Goal: Transaction & Acquisition: Purchase product/service

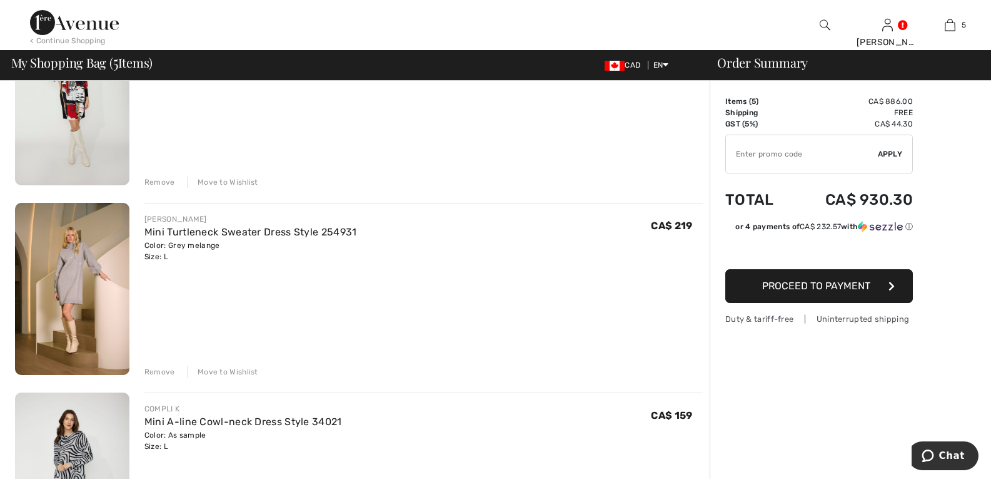
scroll to position [188, 0]
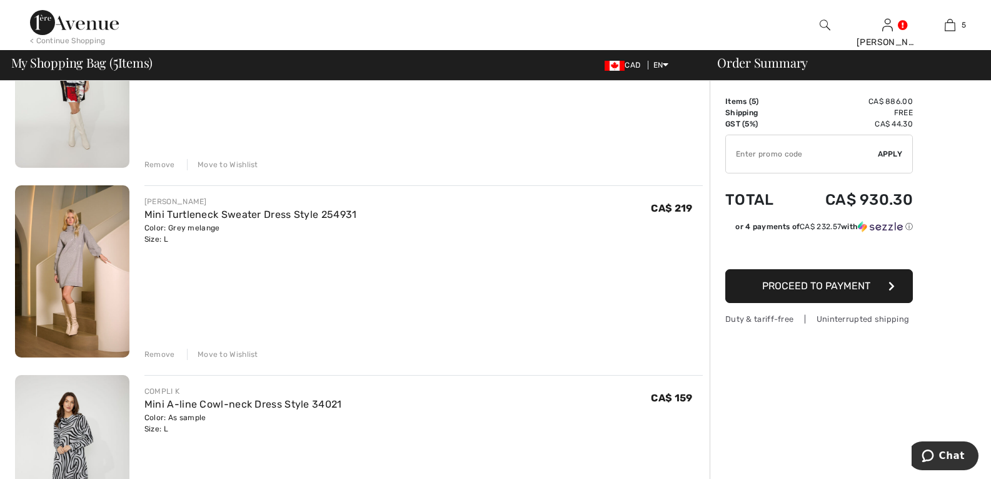
click at [154, 355] on div "Remove" at bounding box center [160, 353] width 31 height 11
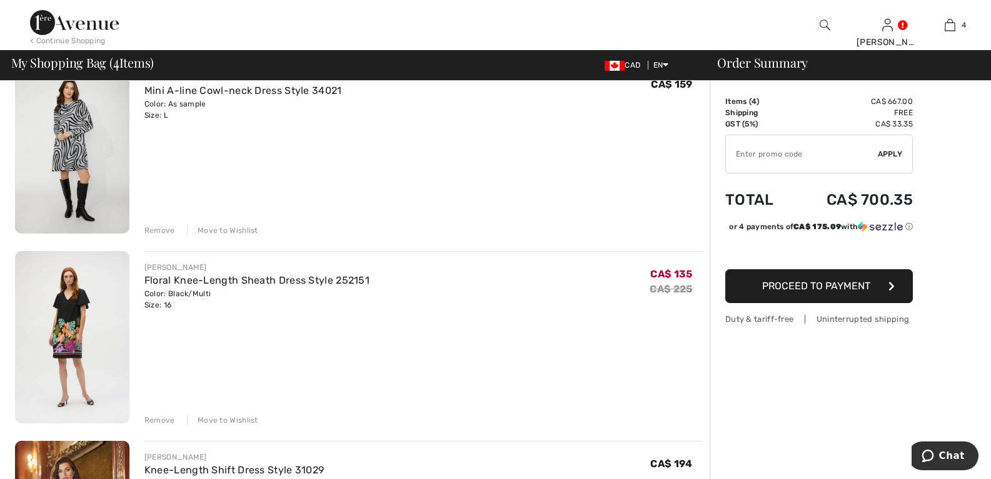
scroll to position [313, 0]
click at [163, 415] on div "Remove" at bounding box center [160, 418] width 31 height 11
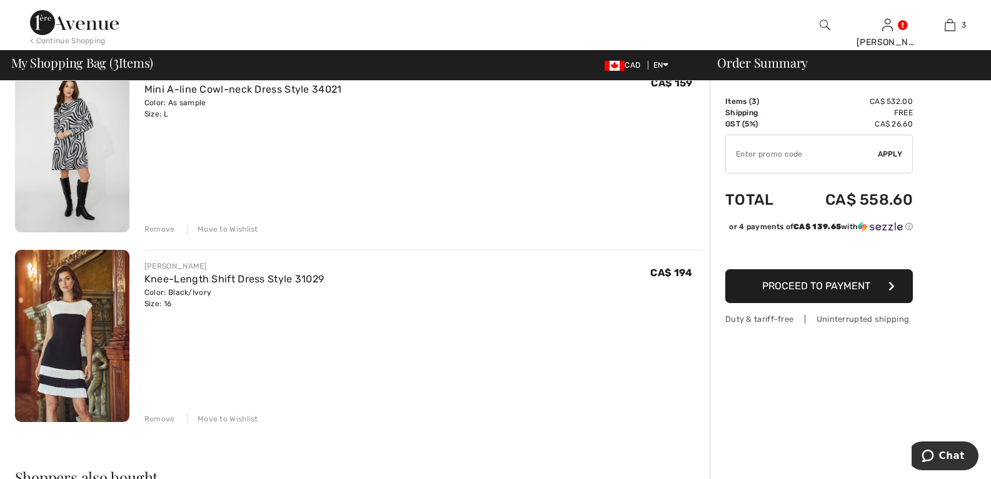
scroll to position [0, 0]
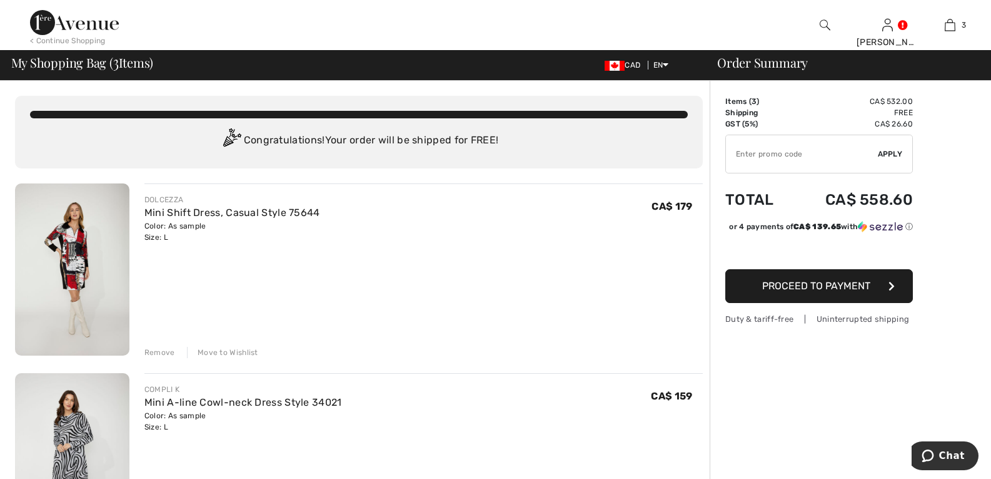
click at [166, 349] on div "Remove" at bounding box center [160, 352] width 31 height 11
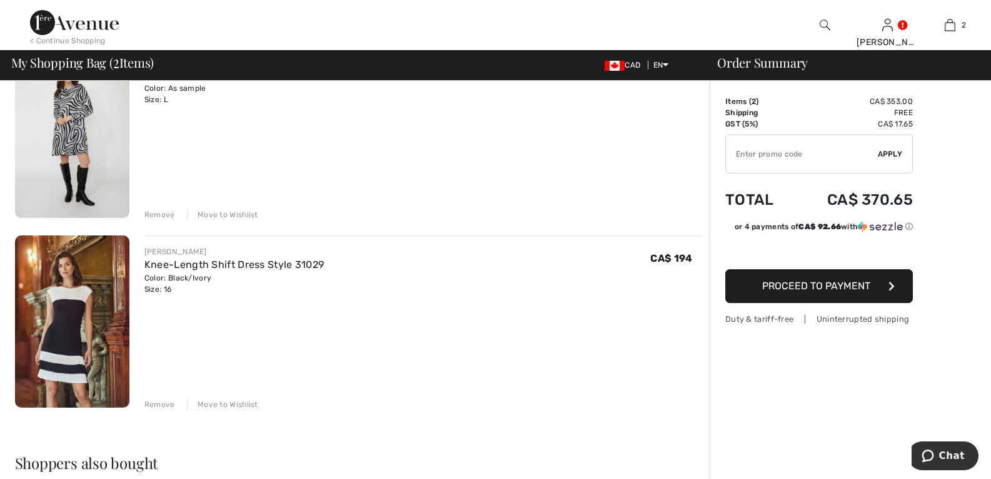
scroll to position [188, 0]
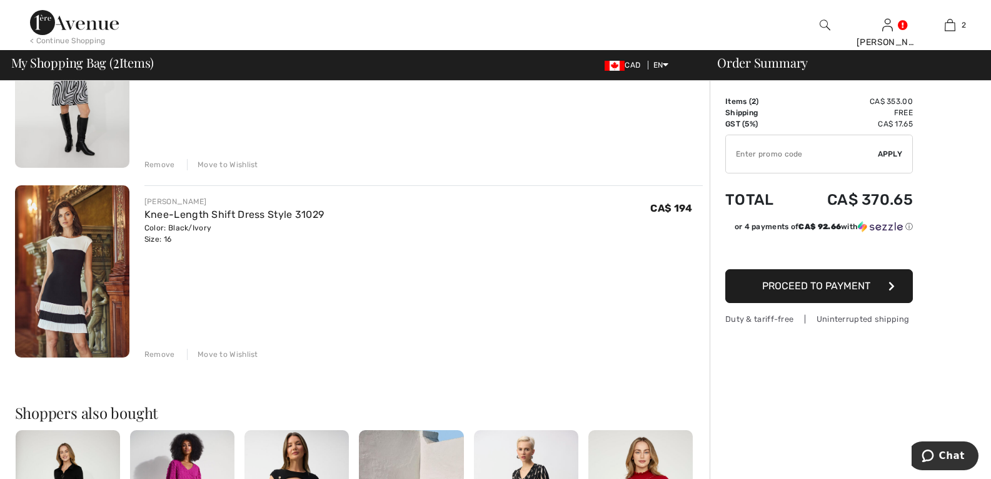
click at [157, 353] on div "Remove" at bounding box center [160, 353] width 31 height 11
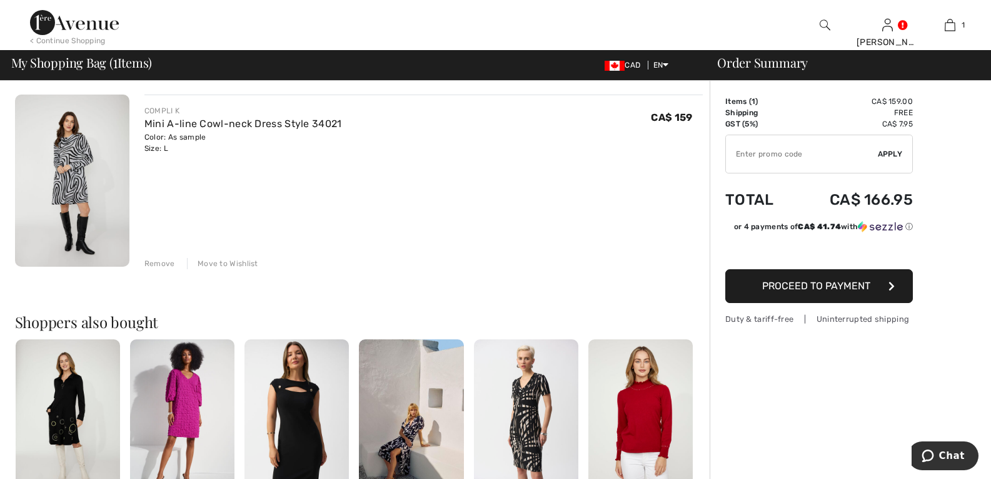
scroll to position [0, 0]
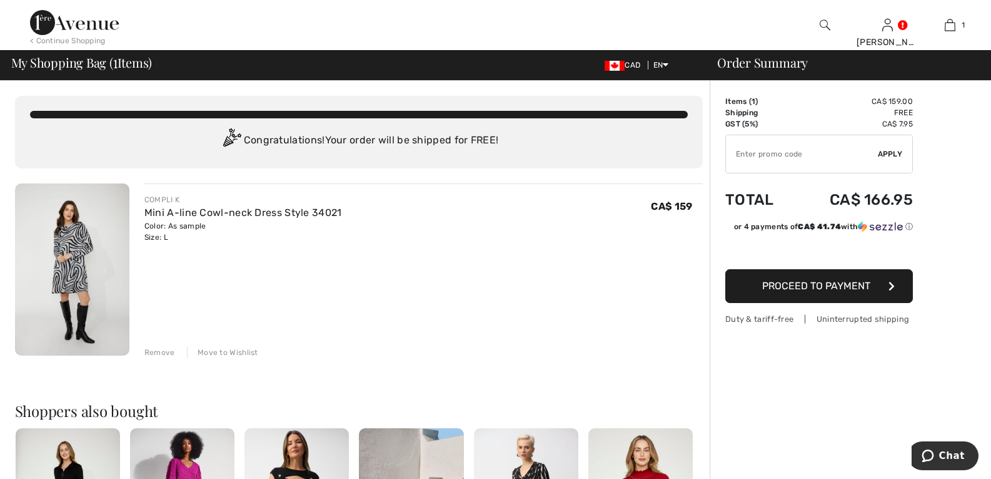
click at [100, 289] on img at bounding box center [72, 269] width 114 height 172
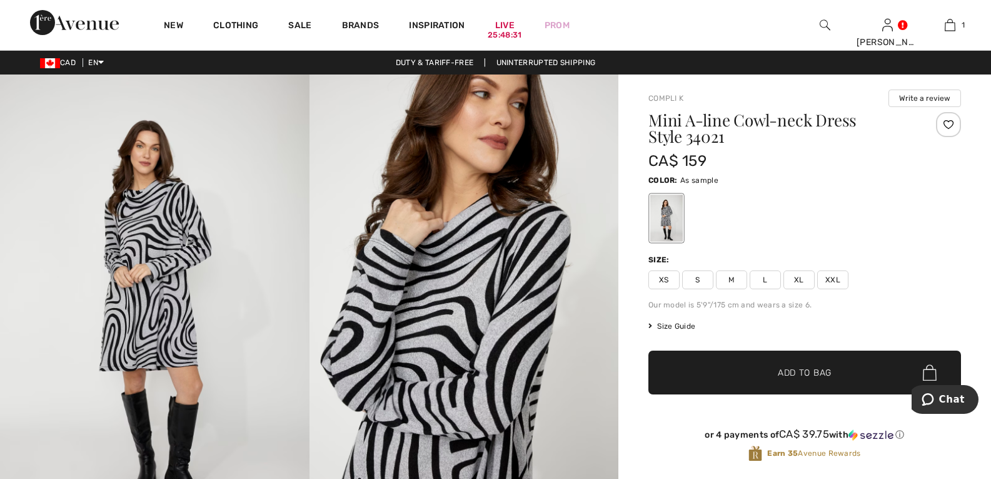
scroll to position [63, 0]
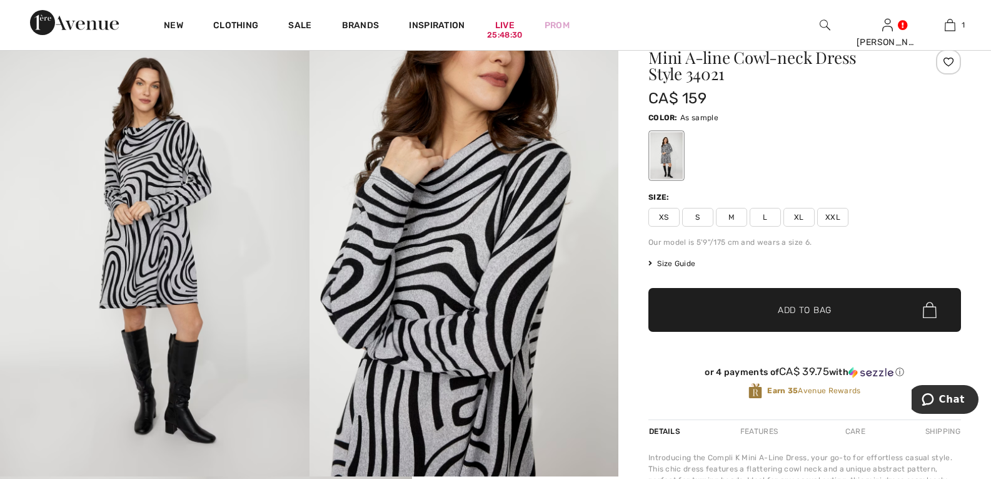
click at [685, 264] on span "Size Guide" at bounding box center [672, 263] width 47 height 11
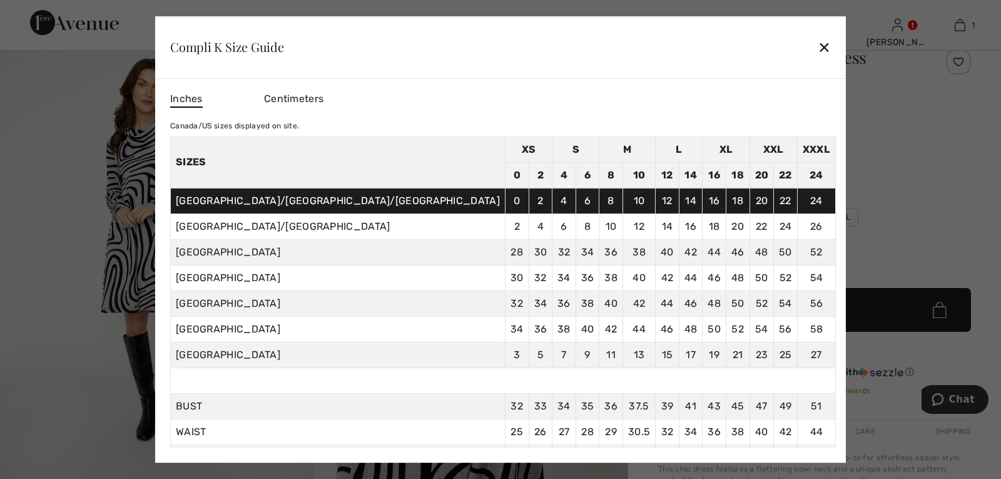
click at [818, 49] on div "✕" at bounding box center [824, 47] width 13 height 26
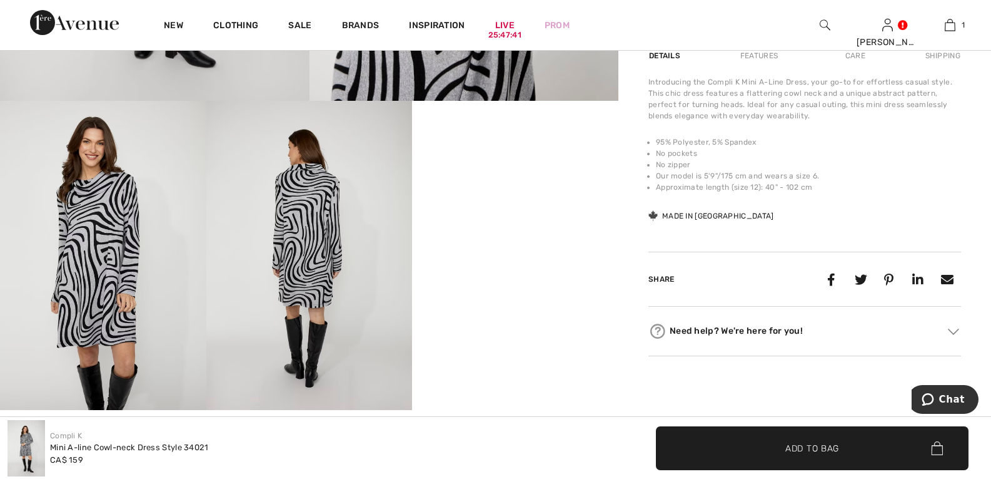
scroll to position [813, 0]
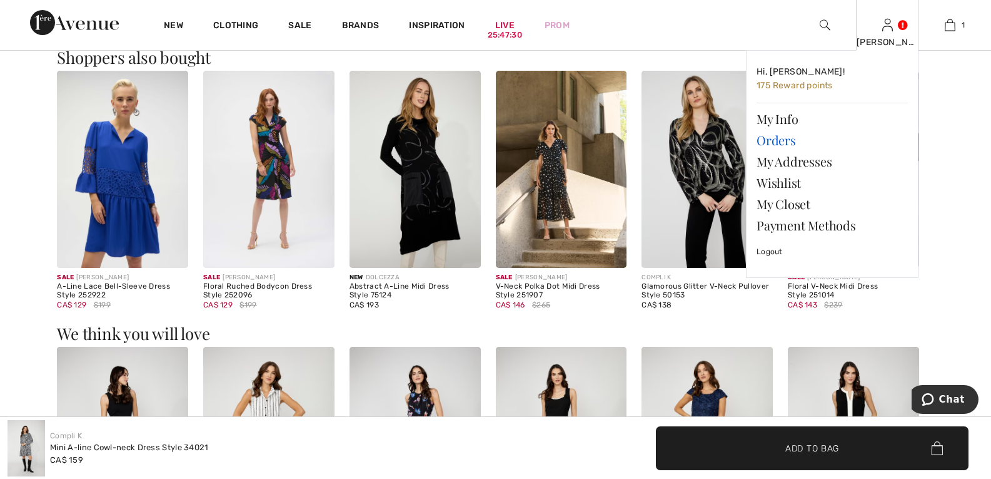
click at [778, 139] on link "Orders" at bounding box center [832, 139] width 151 height 21
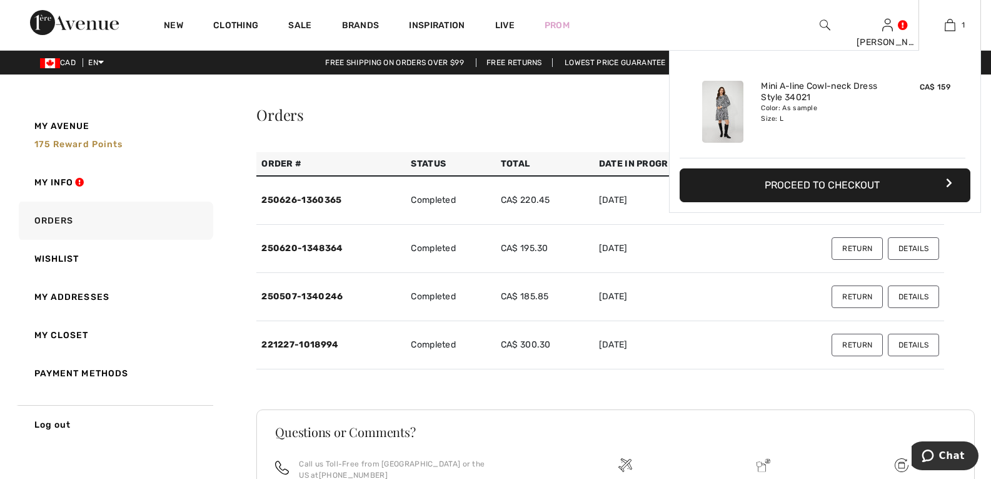
click at [726, 126] on img at bounding box center [722, 112] width 41 height 62
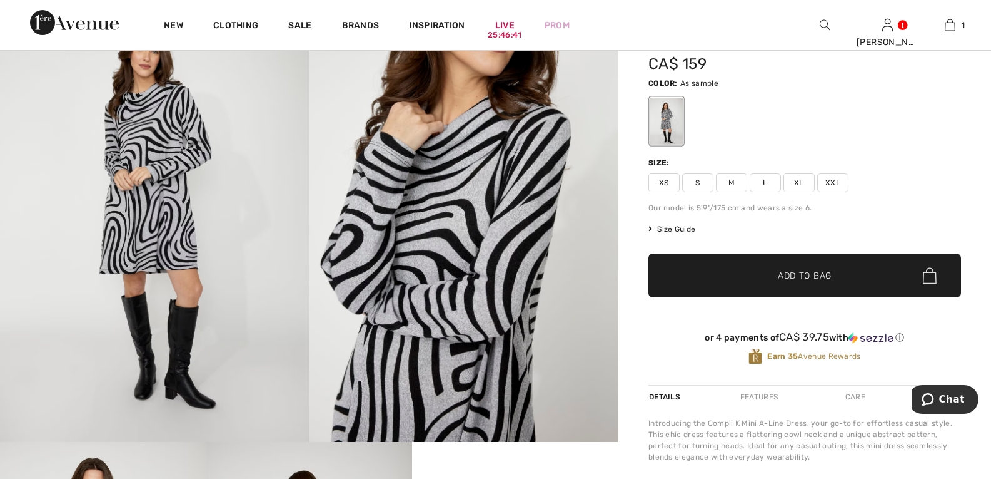
scroll to position [125, 0]
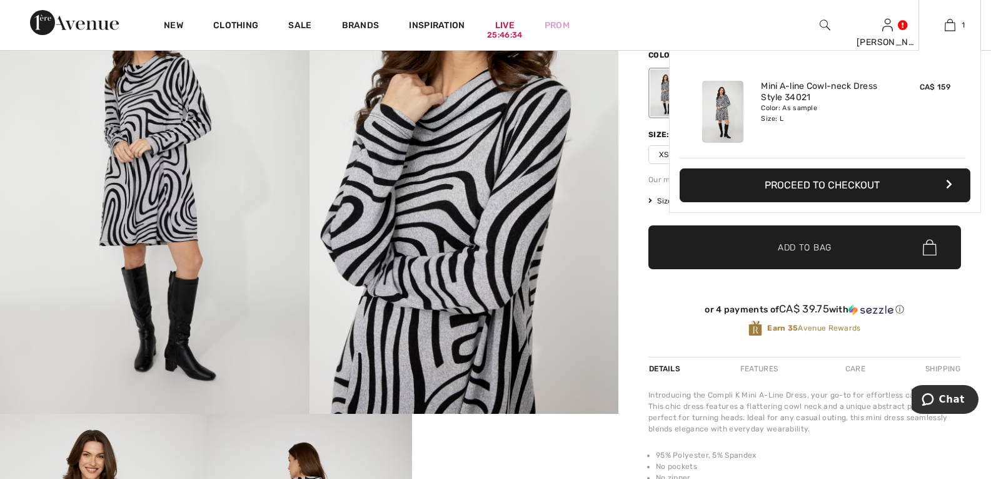
click at [816, 186] on button "Proceed to Checkout" at bounding box center [825, 185] width 291 height 34
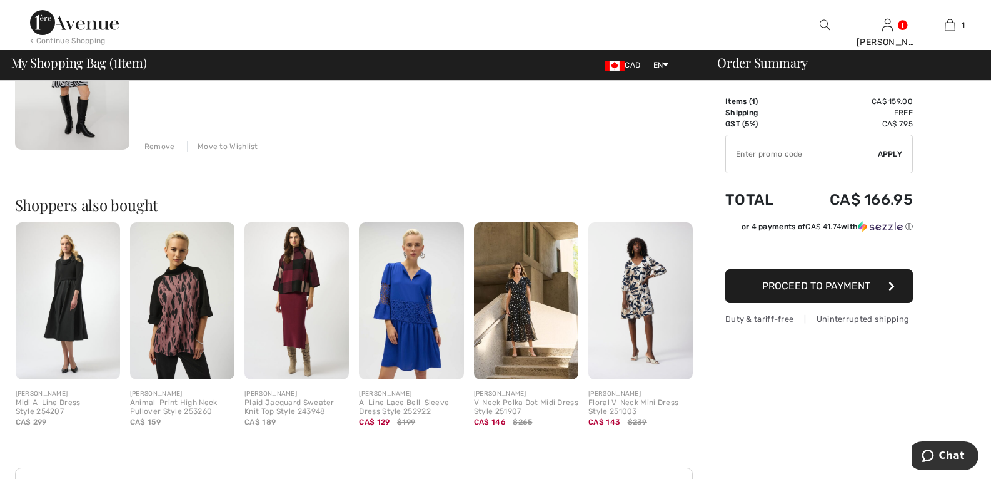
scroll to position [203, 0]
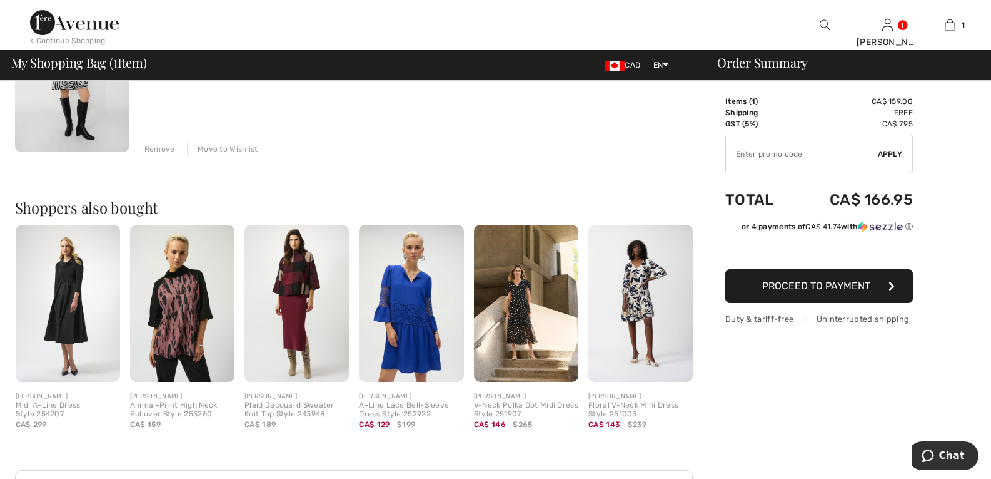
click at [817, 290] on span "Proceed to Payment" at bounding box center [817, 286] width 108 height 12
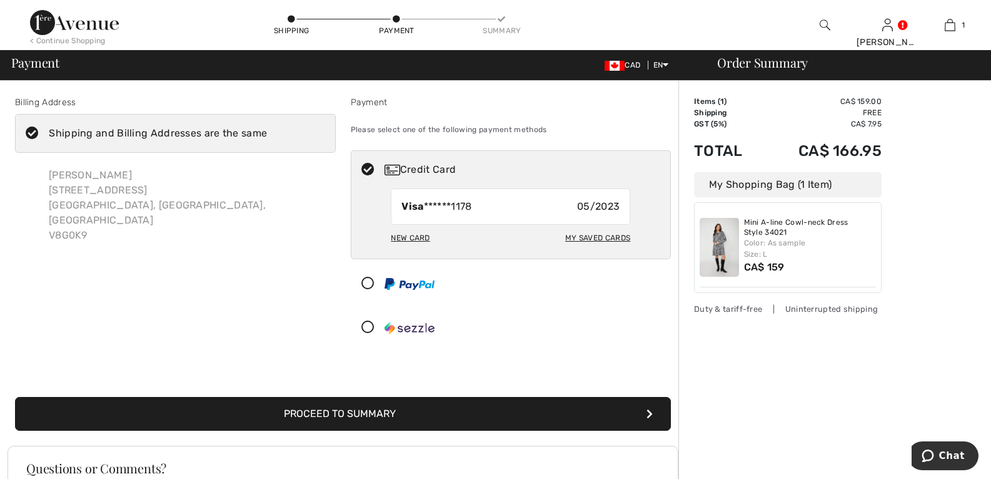
click at [412, 231] on div "New Card" at bounding box center [410, 237] width 39 height 21
radio input "true"
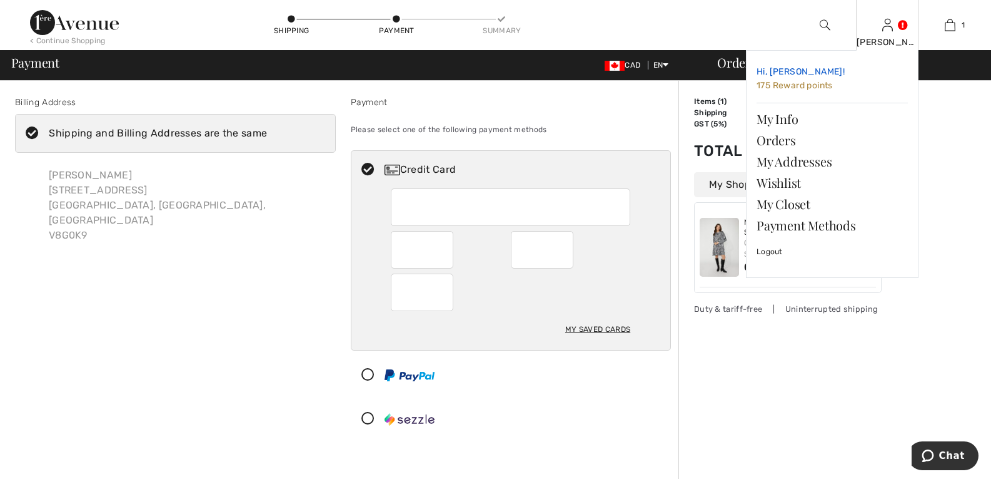
click at [782, 71] on span "Hi, [PERSON_NAME]!" at bounding box center [801, 71] width 88 height 11
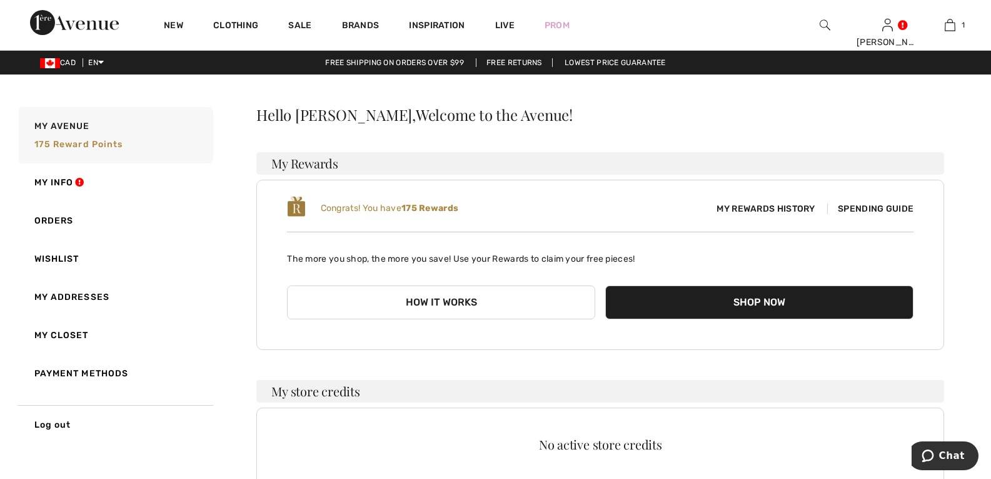
click at [753, 296] on button "Shop Now" at bounding box center [760, 302] width 308 height 34
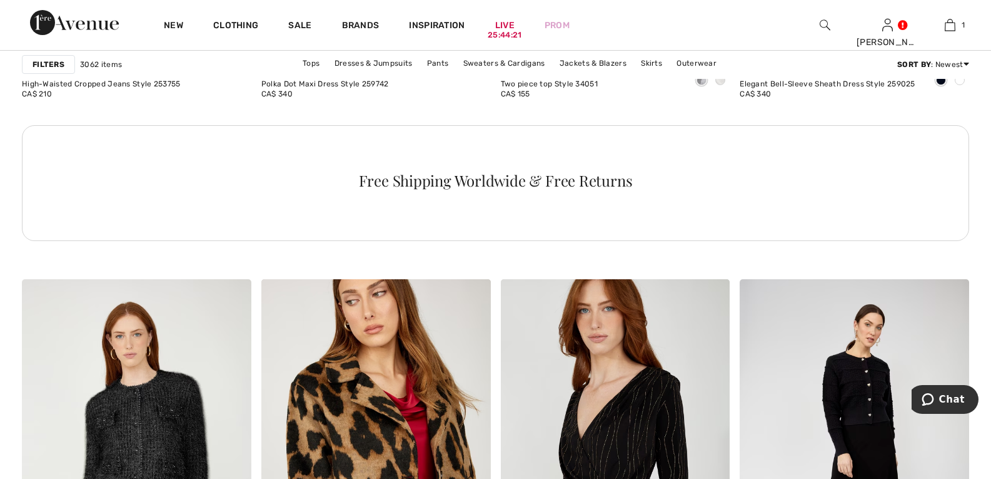
scroll to position [1376, 0]
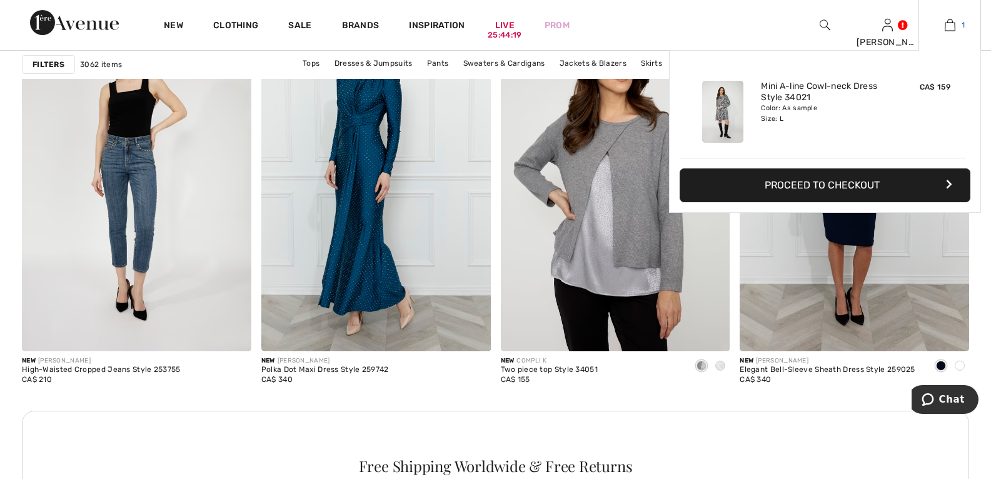
click at [956, 26] on link "1" at bounding box center [950, 25] width 61 height 15
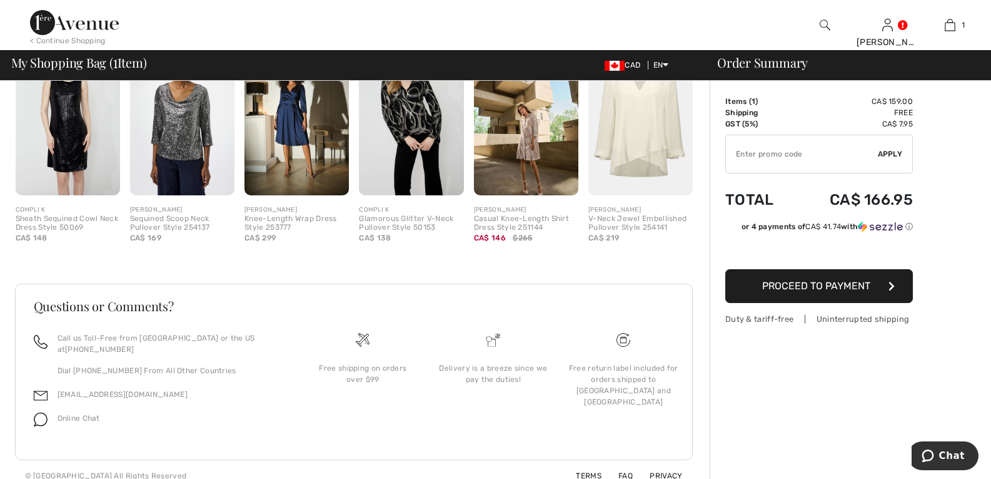
scroll to position [391, 0]
click at [534, 156] on img at bounding box center [526, 115] width 104 height 157
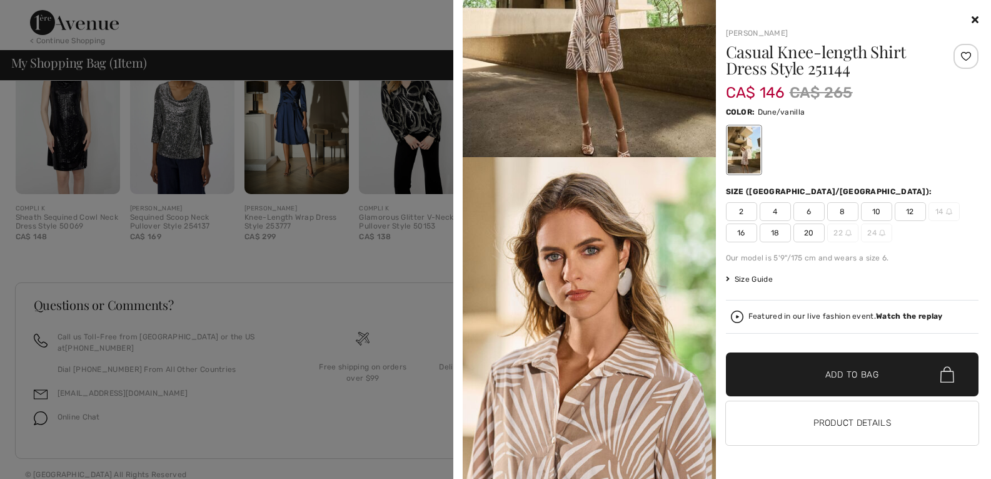
scroll to position [188, 0]
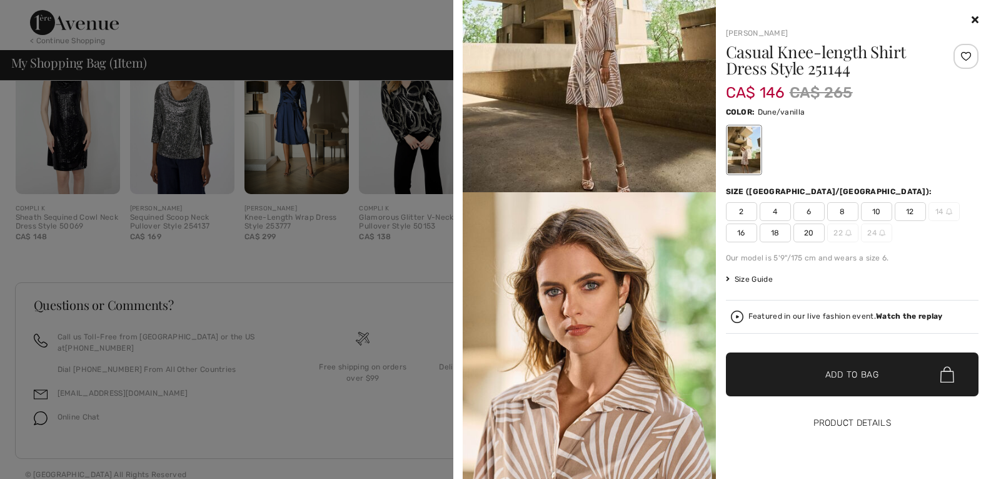
click at [876, 424] on button "Product Details" at bounding box center [852, 423] width 253 height 44
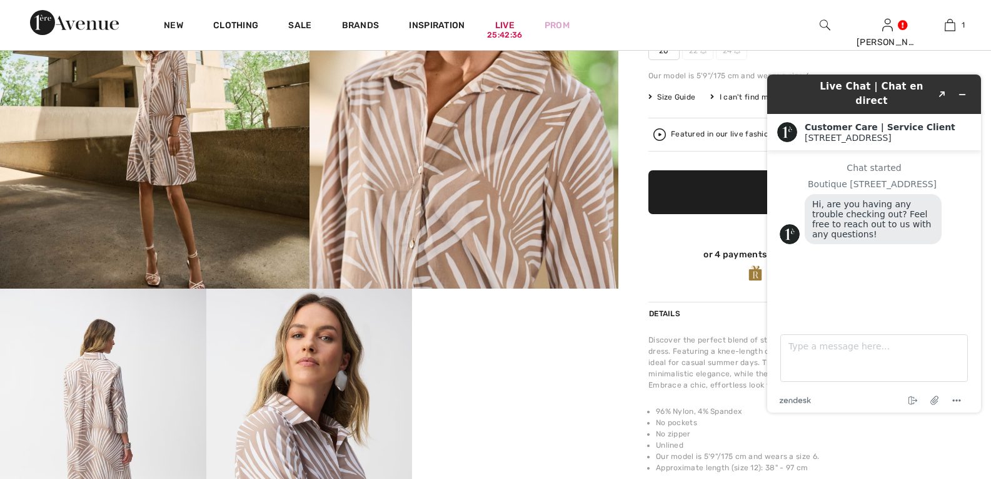
click at [853, 435] on li "No zipper" at bounding box center [808, 433] width 305 height 11
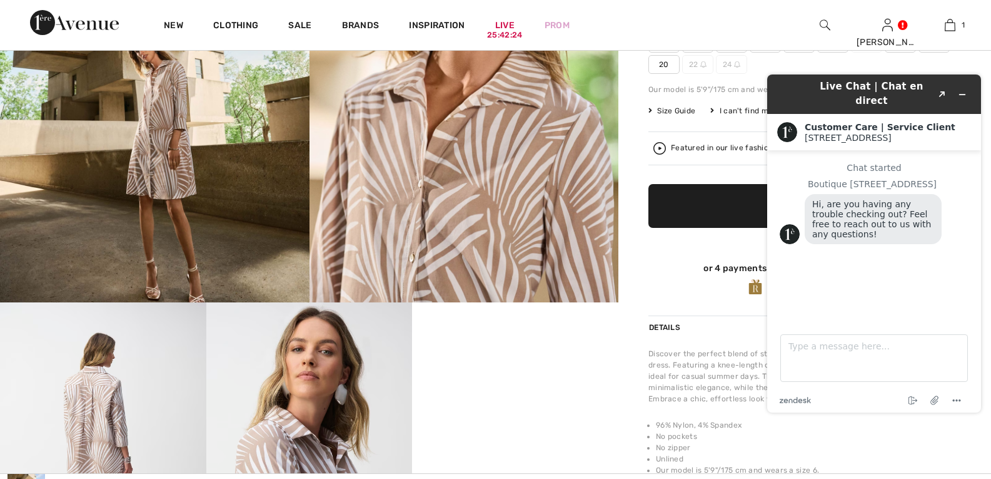
scroll to position [125, 0]
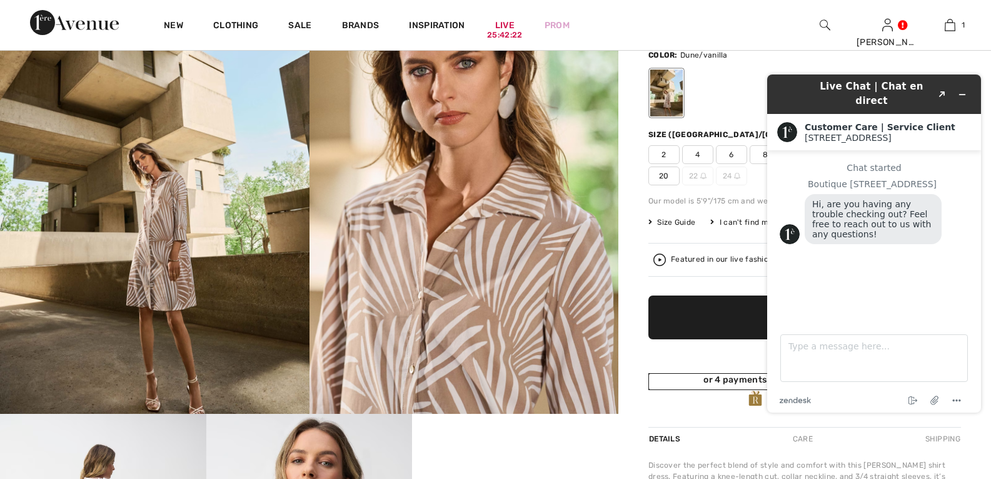
click at [649, 382] on div "or 4 payments of CA$ 36.50 with ⓘ" at bounding box center [805, 379] width 313 height 13
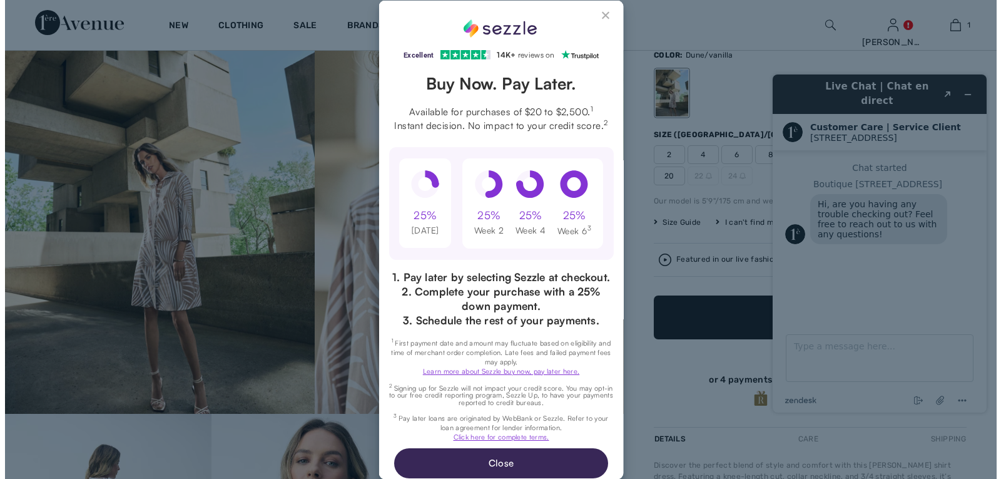
scroll to position [0, 0]
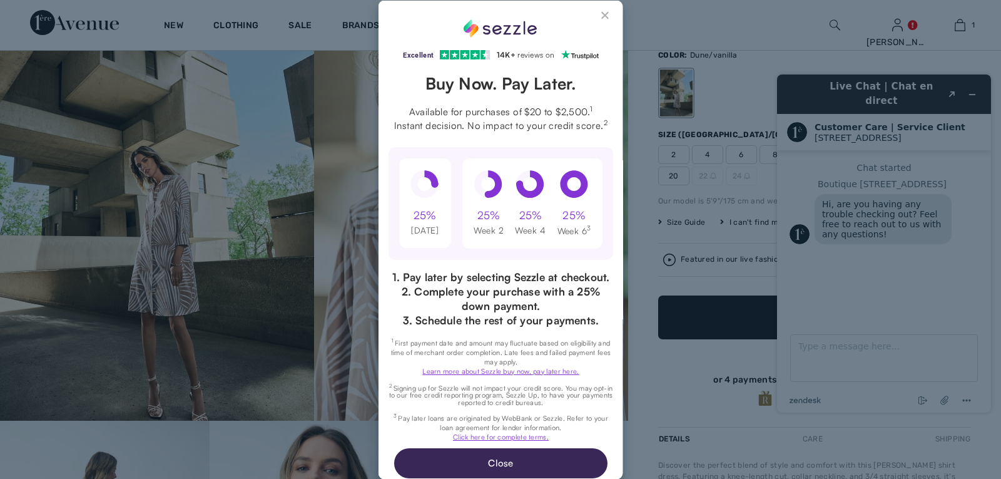
click at [598, 18] on button "Close Sezzle Modal" at bounding box center [605, 17] width 15 height 15
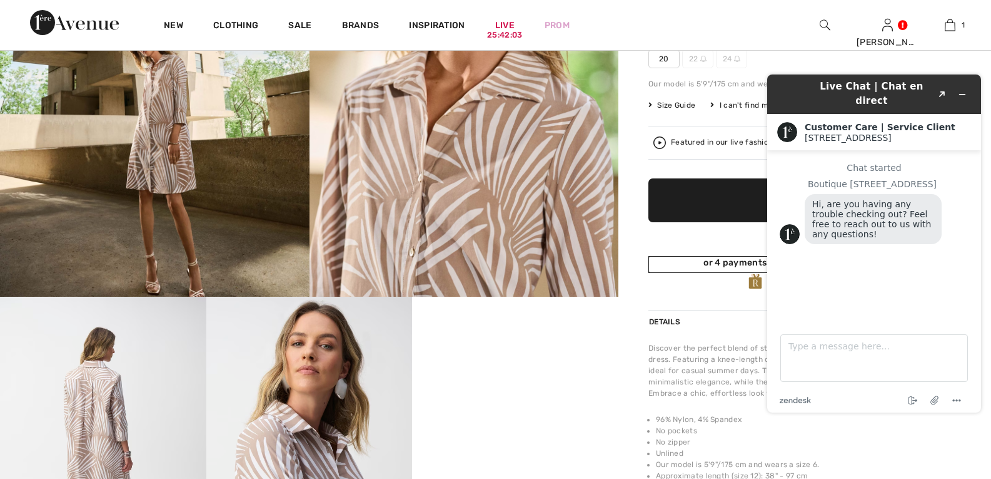
scroll to position [305, 0]
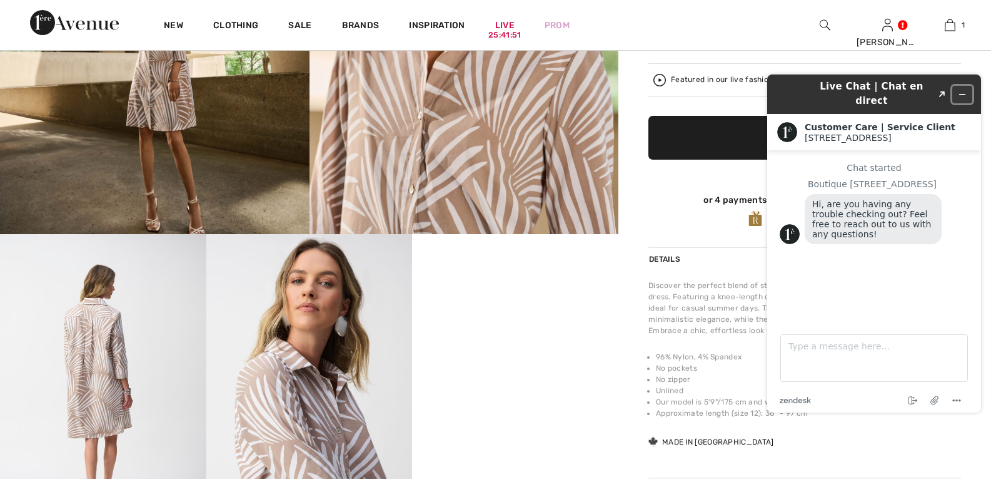
click at [964, 90] on icon "Minimize widget" at bounding box center [962, 94] width 9 height 9
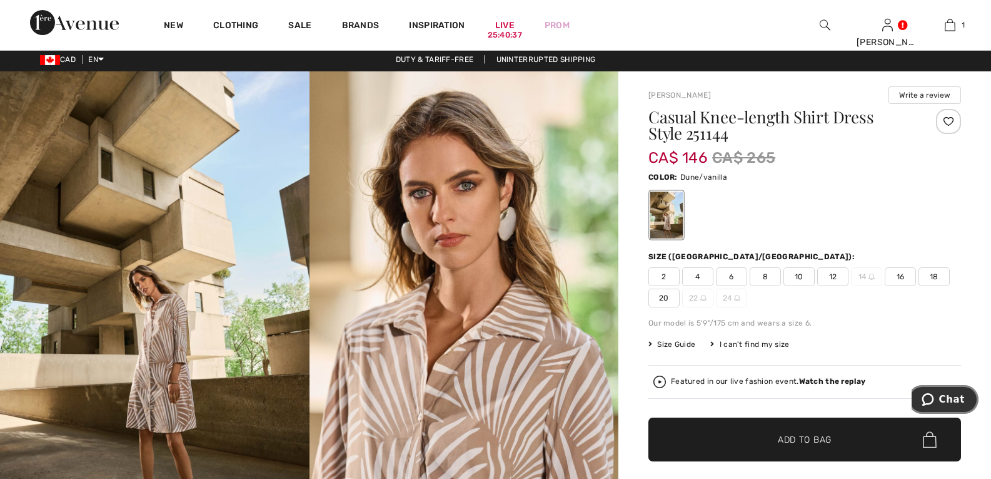
scroll to position [0, 0]
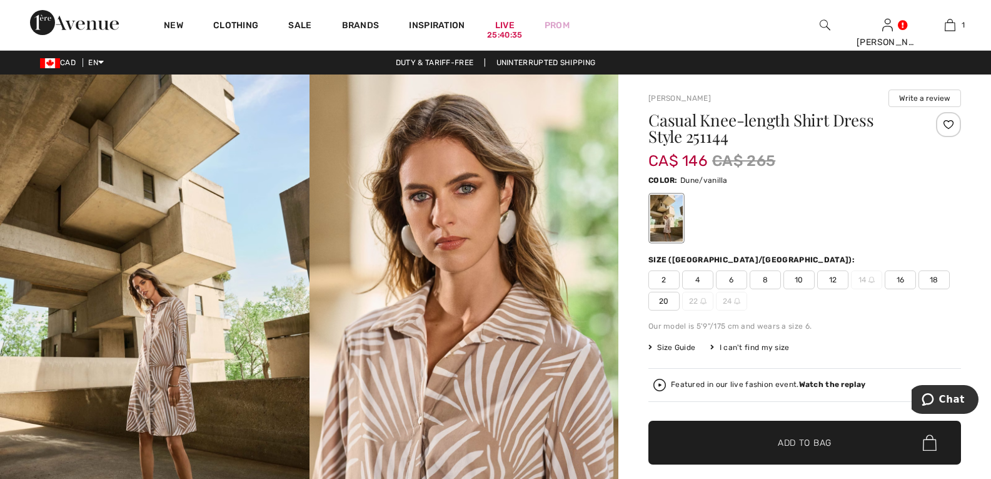
click at [667, 347] on span "Size Guide" at bounding box center [672, 347] width 47 height 11
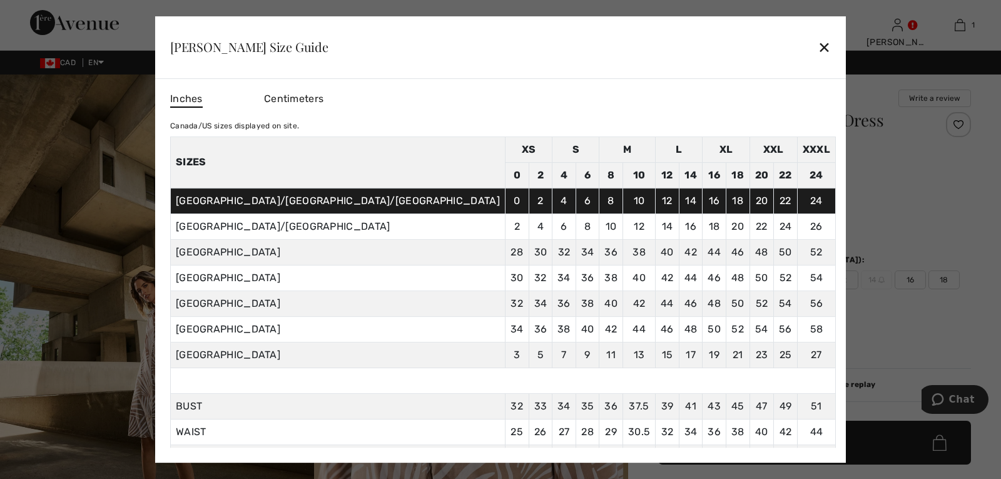
click at [818, 46] on div "✕" at bounding box center [824, 47] width 13 height 26
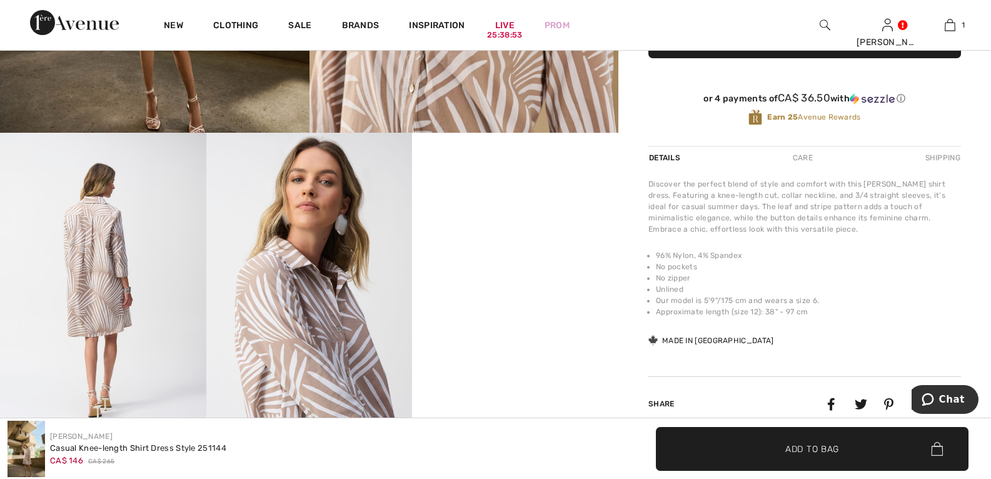
scroll to position [188, 0]
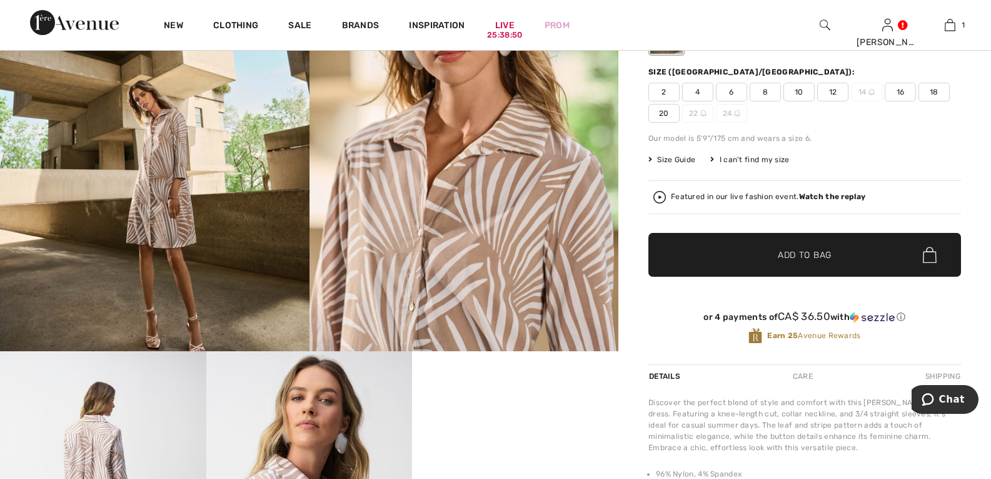
click at [678, 158] on span "Size Guide" at bounding box center [672, 159] width 47 height 11
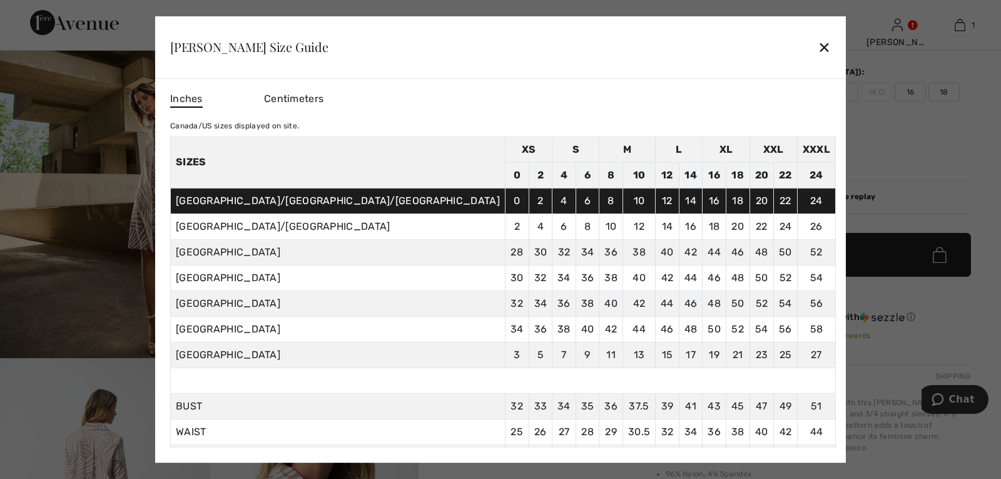
click at [818, 52] on div "✕" at bounding box center [824, 47] width 13 height 26
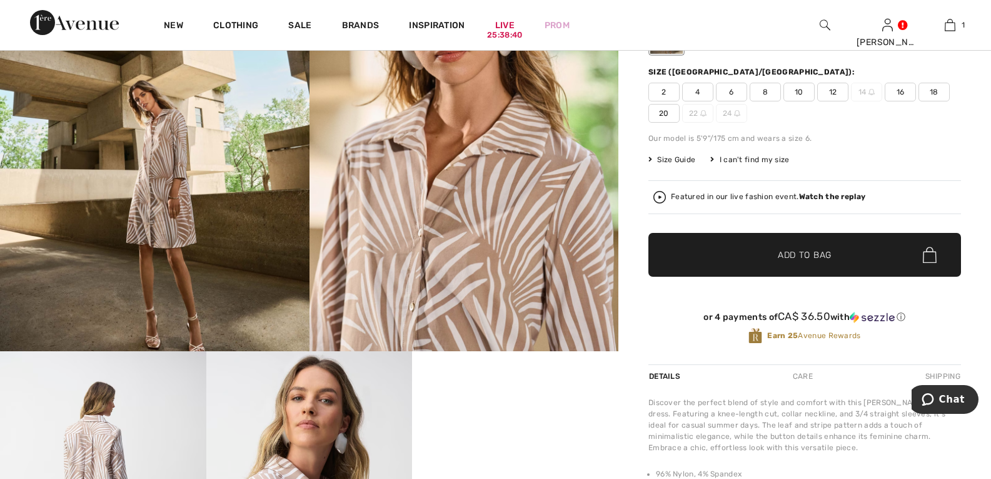
click at [901, 94] on span "16" at bounding box center [900, 92] width 31 height 19
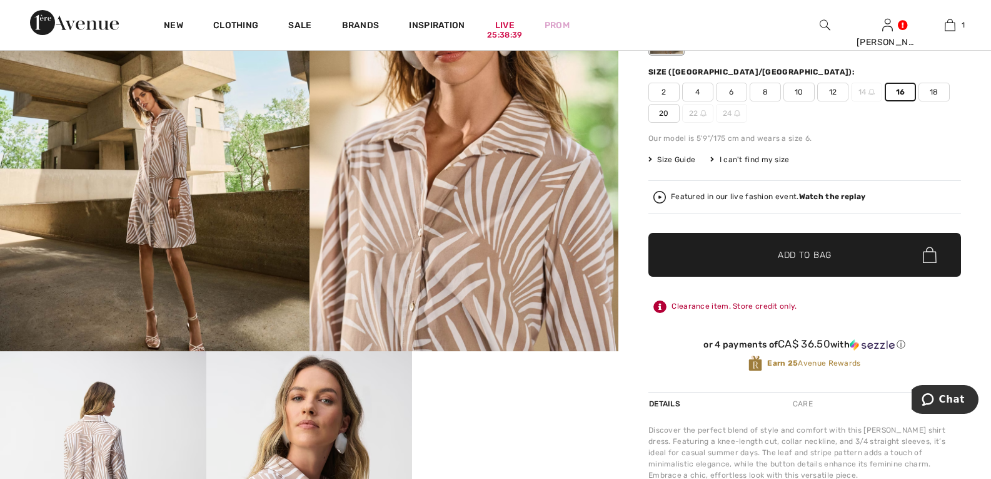
click at [812, 256] on span "Add to Bag" at bounding box center [805, 254] width 54 height 13
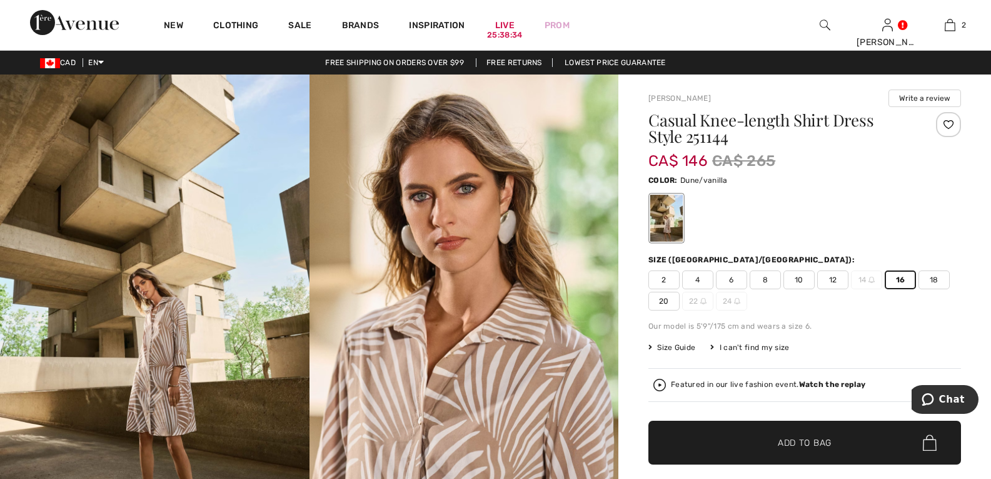
scroll to position [63, 0]
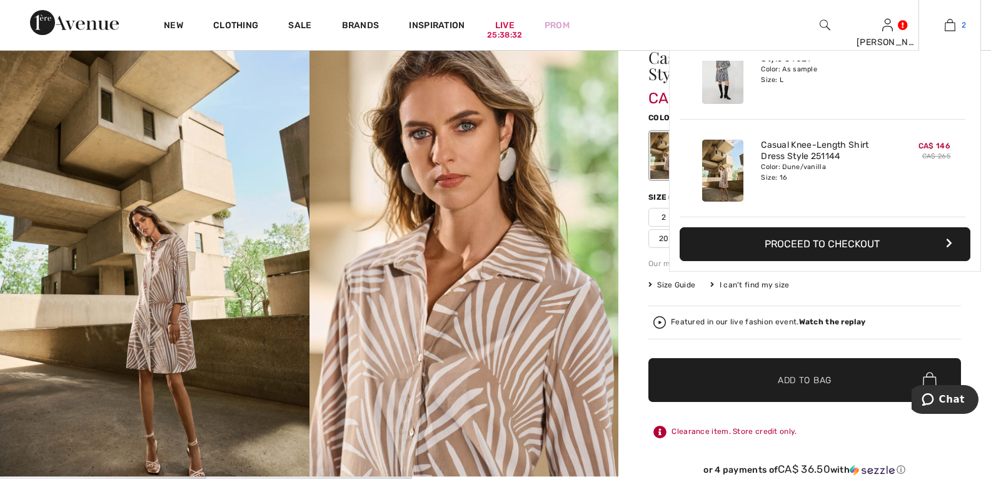
click at [952, 22] on img at bounding box center [950, 25] width 11 height 15
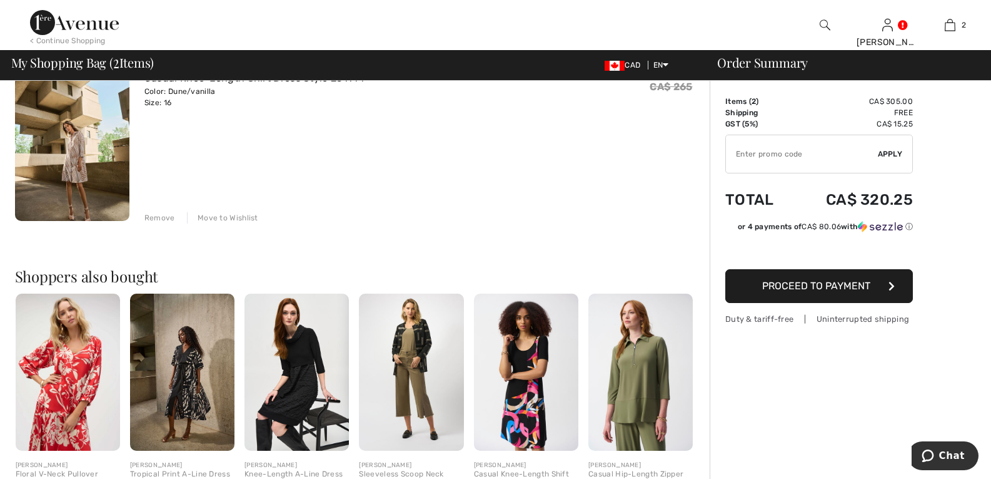
scroll to position [438, 0]
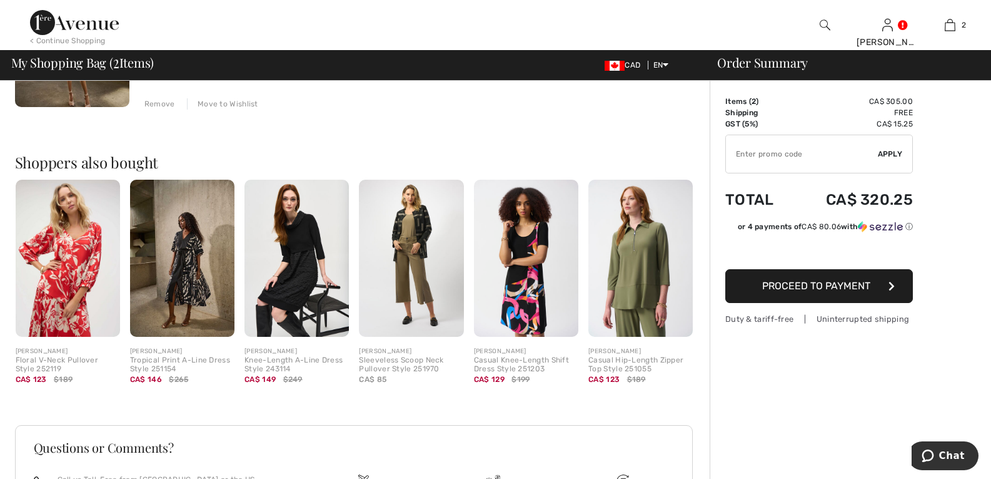
click at [294, 292] on img at bounding box center [297, 258] width 104 height 157
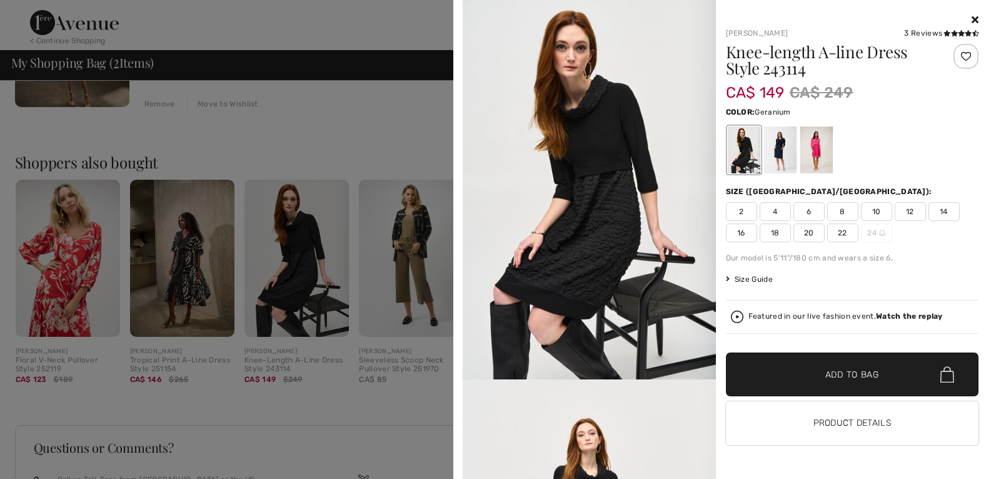
click at [814, 145] on div at bounding box center [816, 149] width 33 height 47
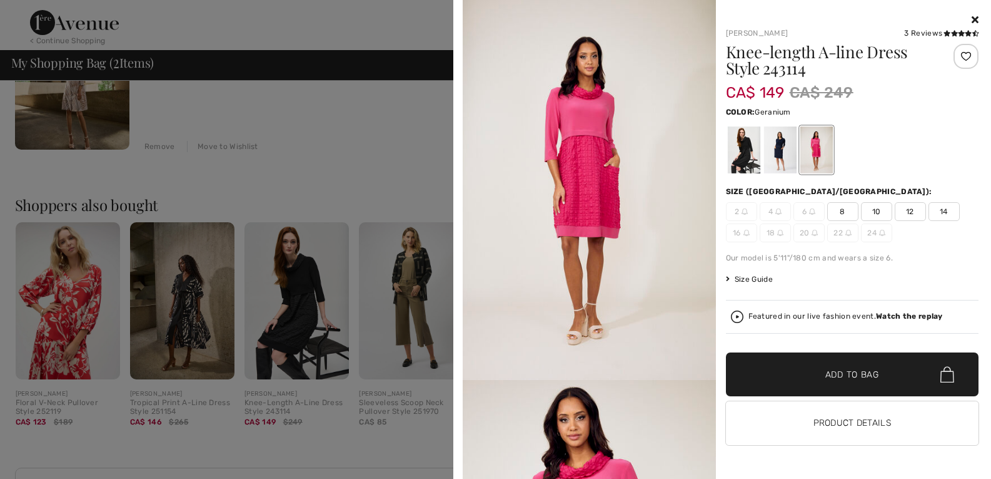
scroll to position [375, 0]
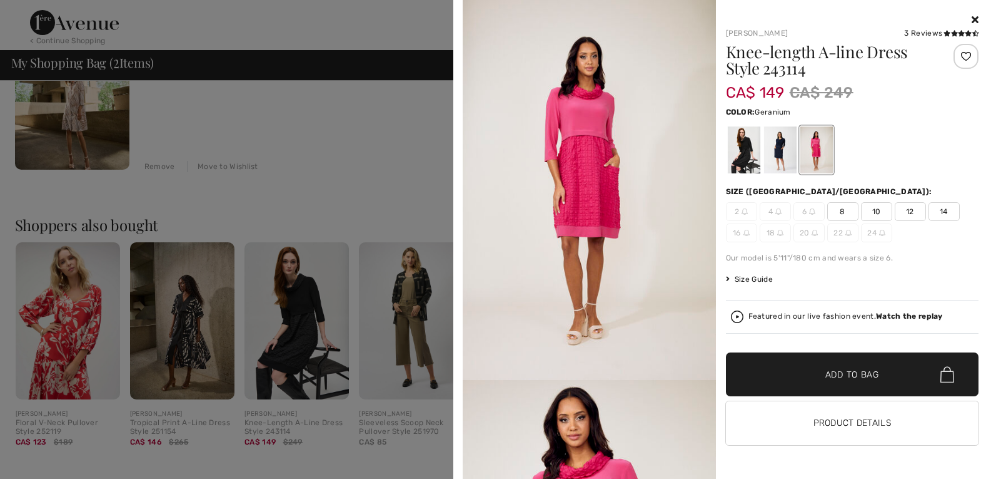
click at [748, 278] on span "Size Guide" at bounding box center [749, 278] width 47 height 11
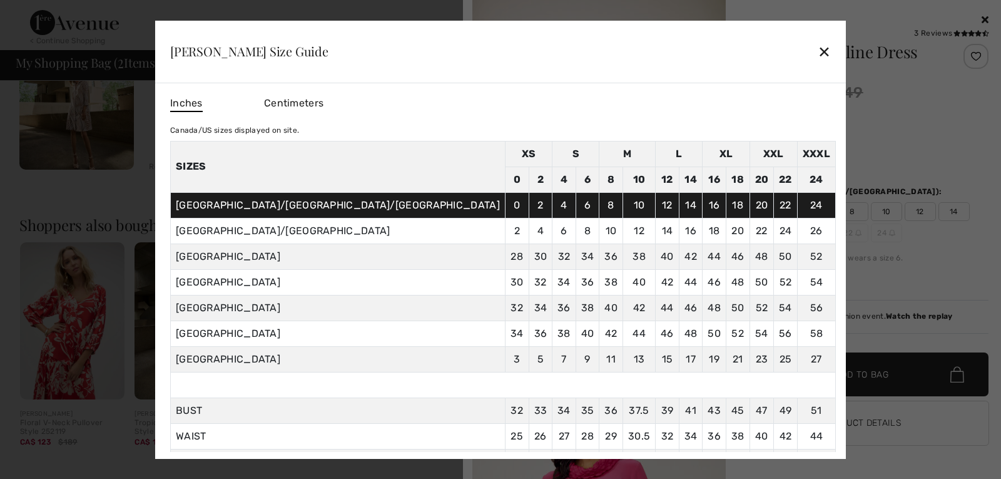
click at [818, 50] on div "✕" at bounding box center [824, 51] width 13 height 26
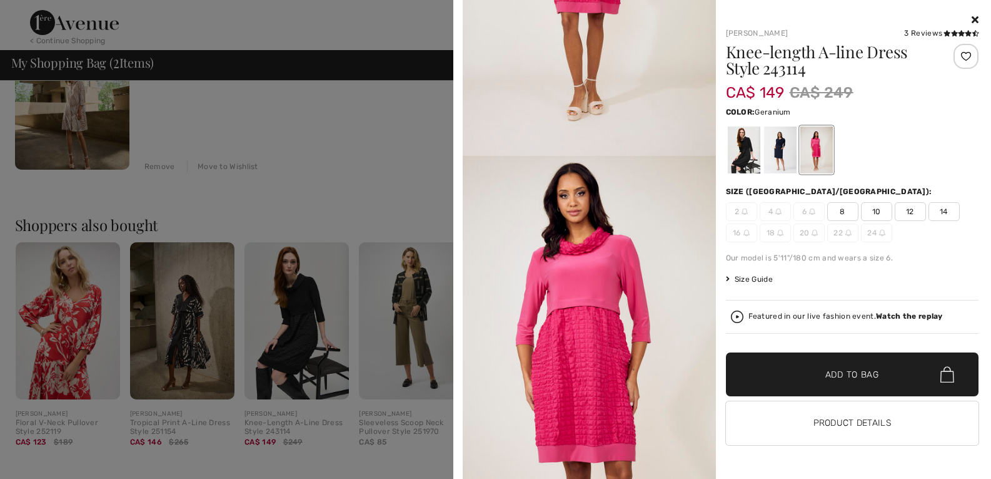
scroll to position [250, 0]
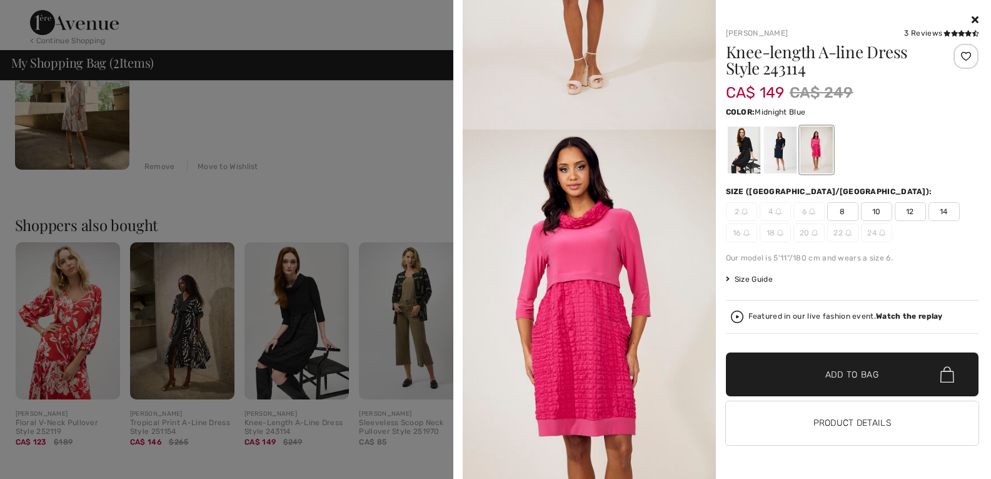
click at [783, 161] on div at bounding box center [780, 149] width 33 height 47
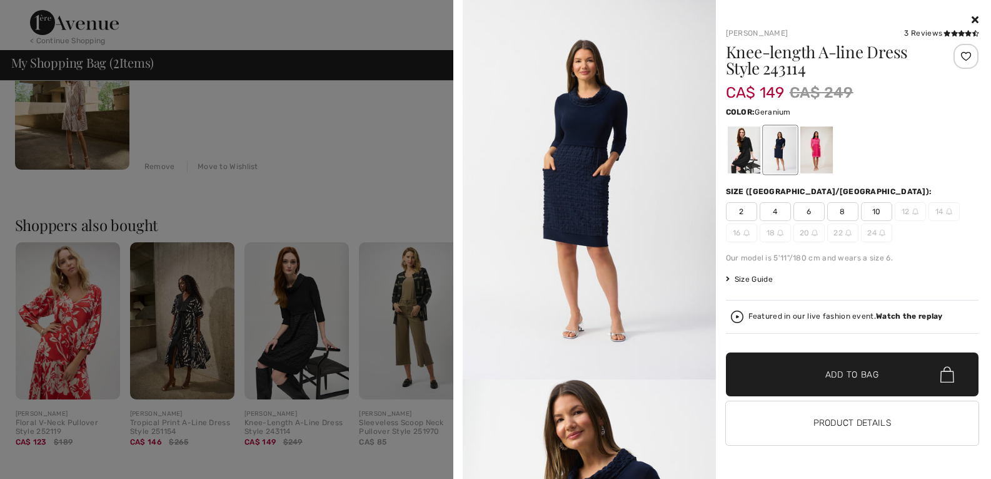
click at [823, 158] on div at bounding box center [816, 149] width 33 height 47
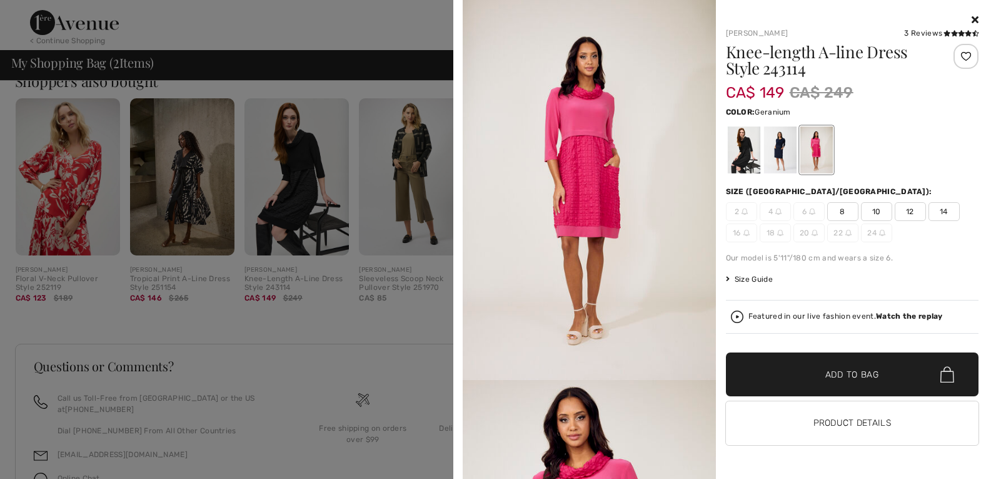
scroll to position [581, 0]
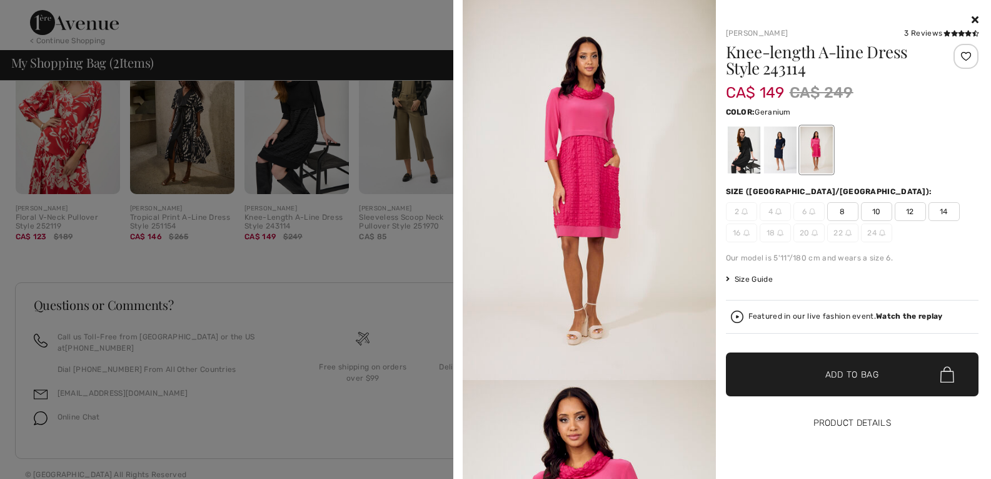
click at [848, 420] on button "Product Details" at bounding box center [852, 423] width 253 height 44
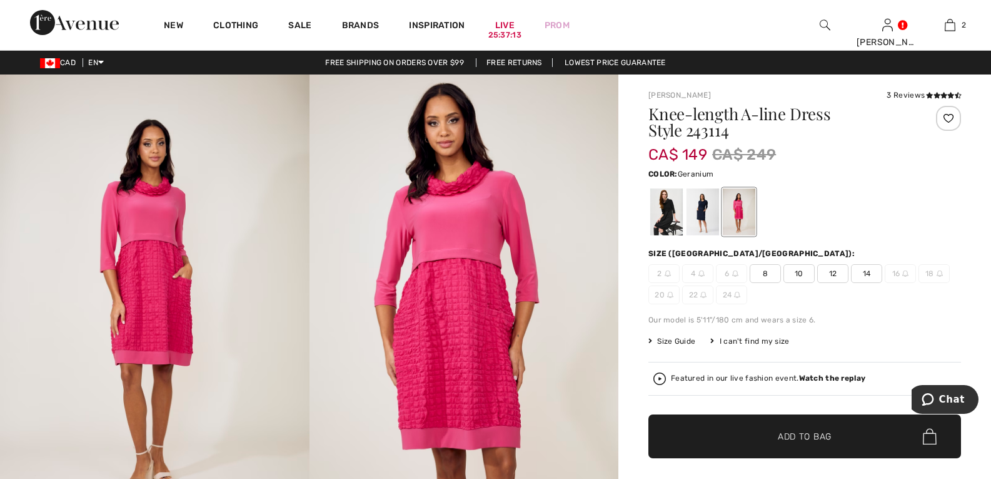
click at [691, 340] on span "Size Guide" at bounding box center [672, 340] width 47 height 11
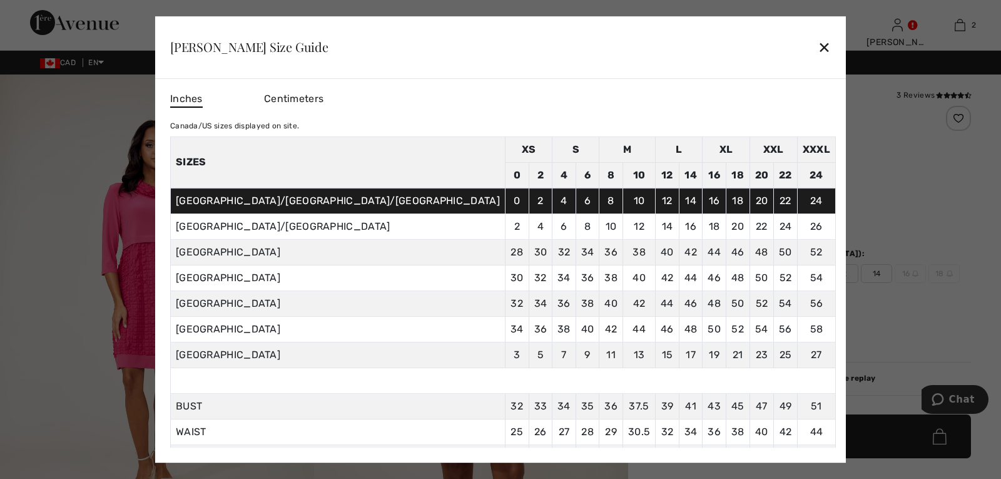
click at [818, 47] on div "✕" at bounding box center [824, 47] width 13 height 26
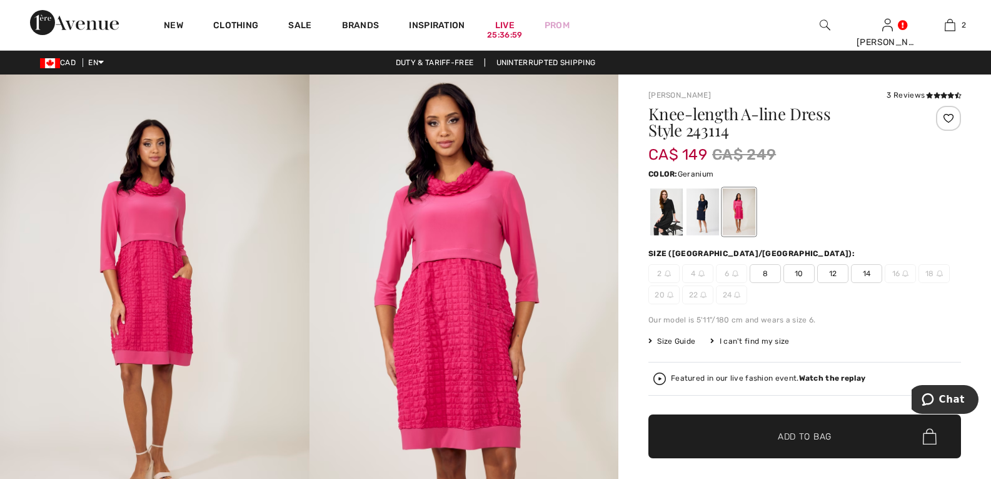
click at [866, 272] on span "14" at bounding box center [866, 273] width 31 height 19
click at [806, 439] on span "Add to Bag" at bounding box center [805, 436] width 54 height 13
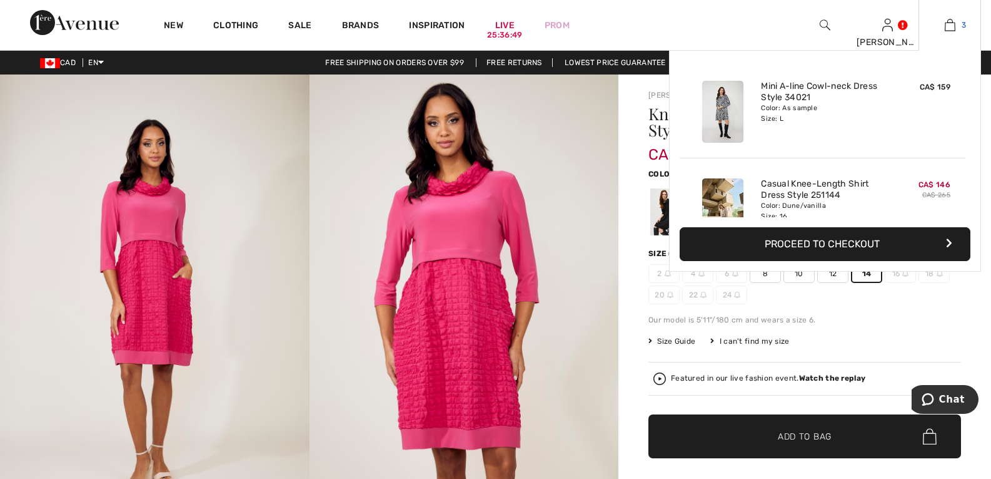
click at [952, 25] on img at bounding box center [950, 25] width 11 height 15
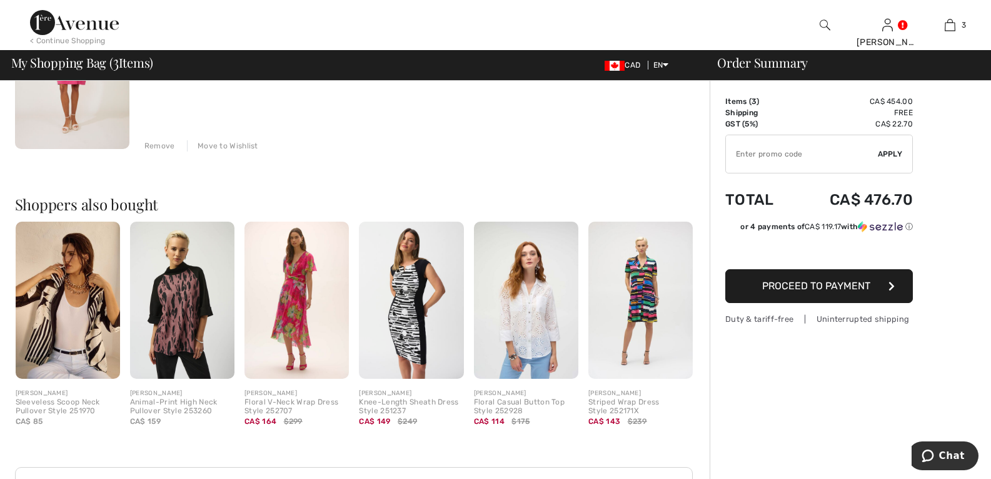
scroll to position [688, 0]
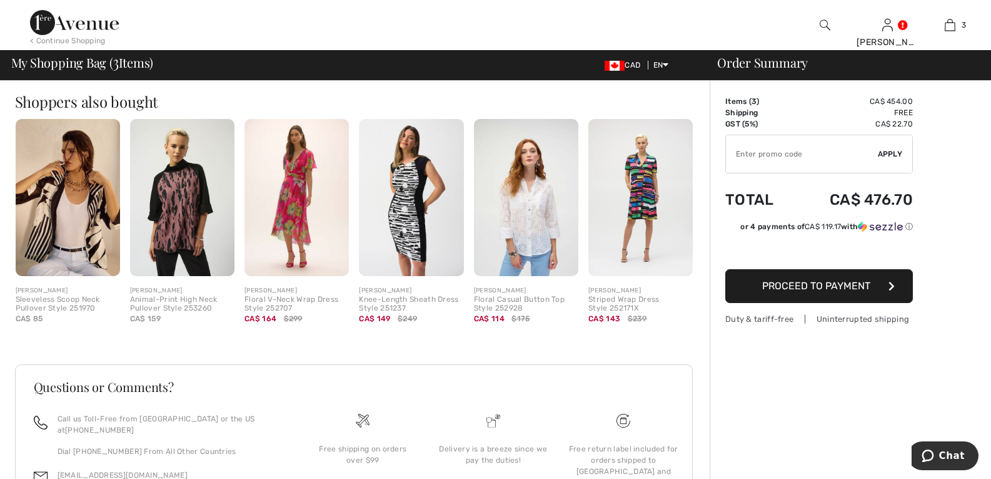
click at [528, 218] on img at bounding box center [526, 197] width 104 height 157
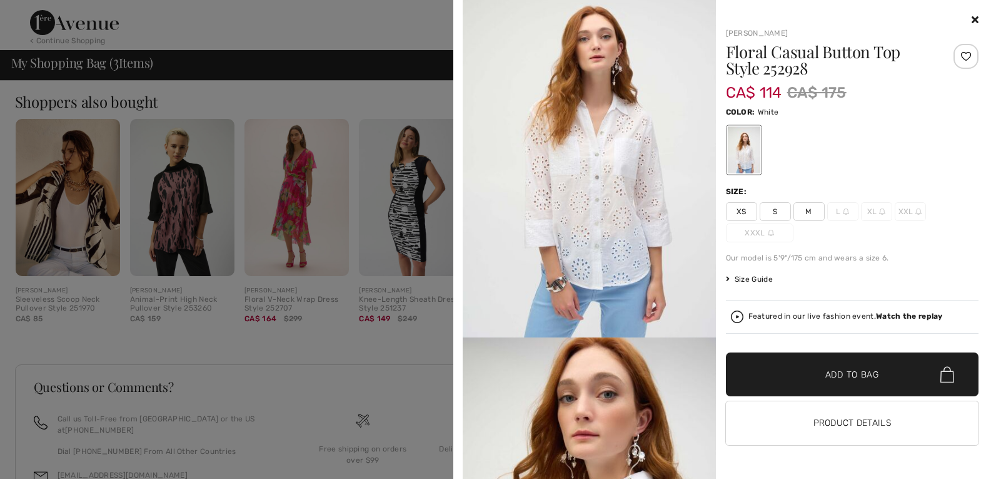
scroll to position [63, 0]
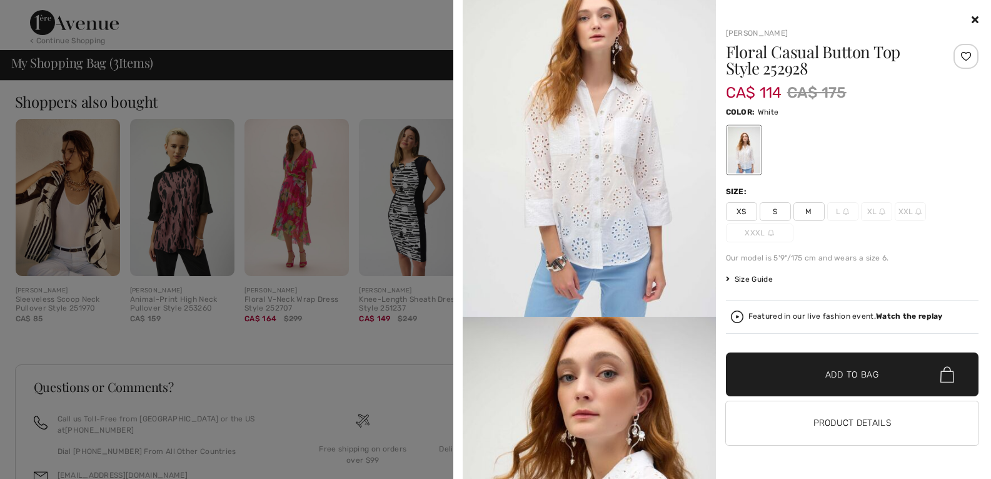
click at [974, 21] on icon at bounding box center [975, 19] width 7 height 10
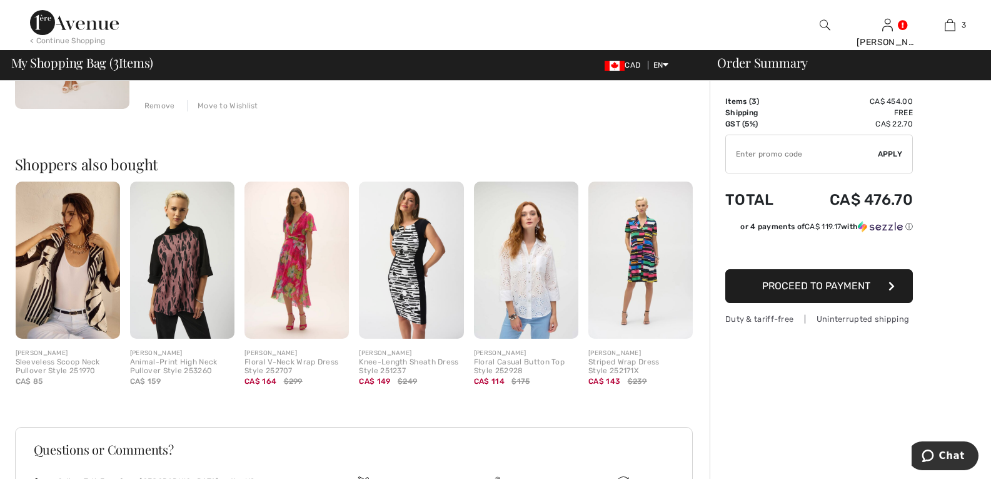
scroll to position [250, 0]
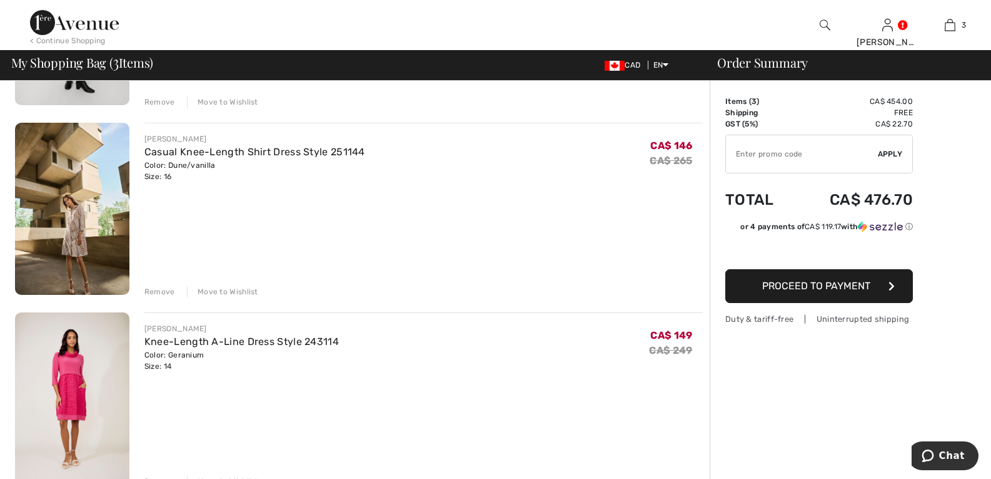
click at [90, 389] on img at bounding box center [72, 398] width 114 height 172
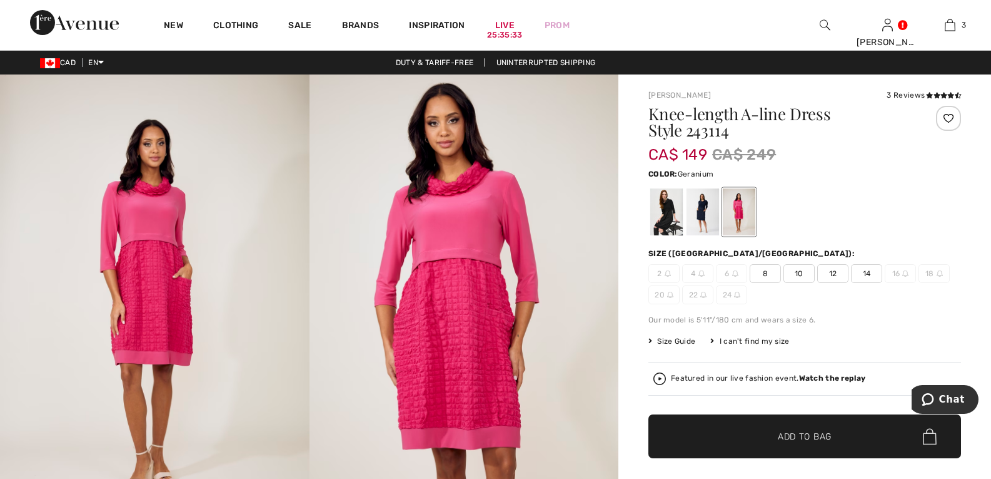
click at [673, 339] on span "Size Guide" at bounding box center [672, 340] width 47 height 11
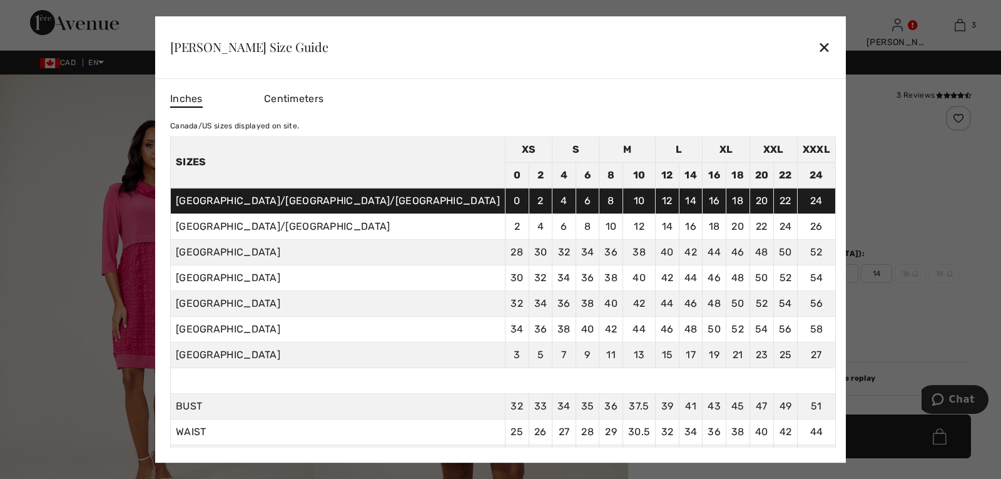
click at [818, 51] on div "✕" at bounding box center [824, 47] width 13 height 26
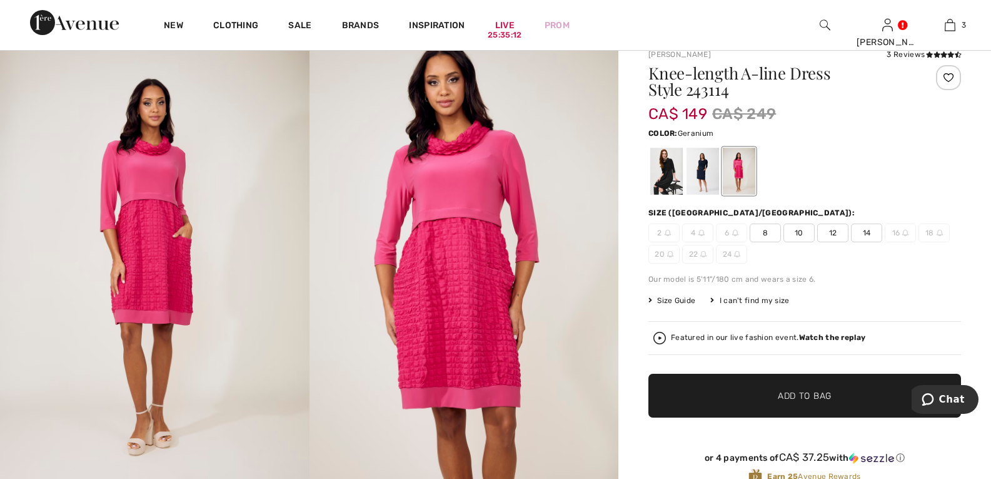
scroll to position [63, 0]
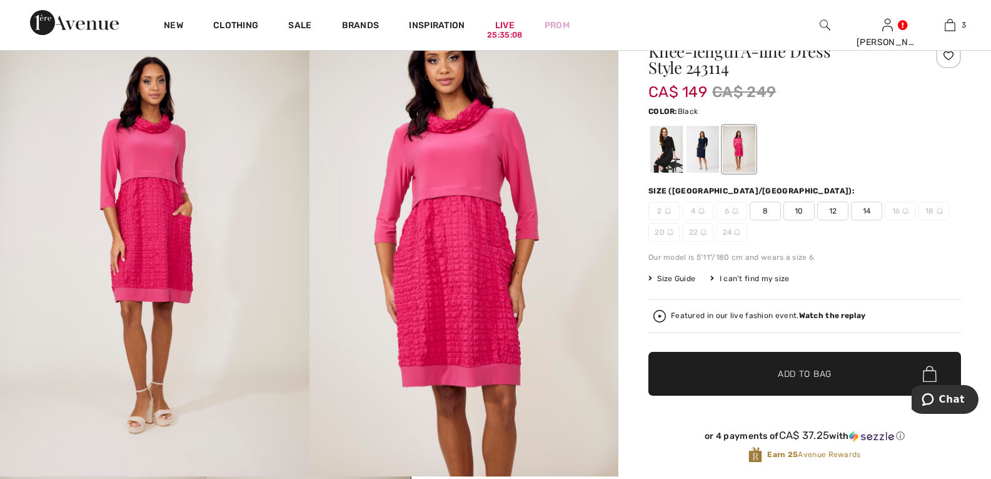
click at [681, 147] on div at bounding box center [667, 149] width 33 height 47
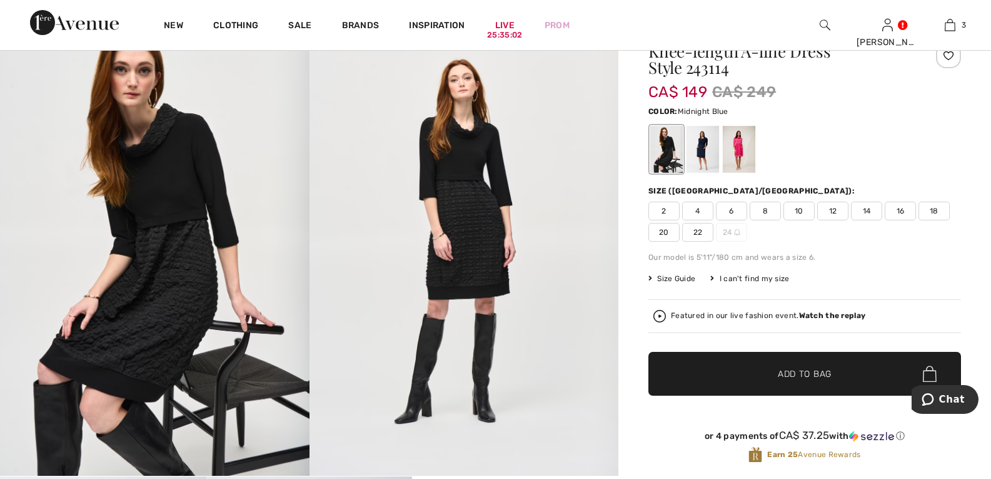
click at [709, 152] on div at bounding box center [703, 149] width 33 height 47
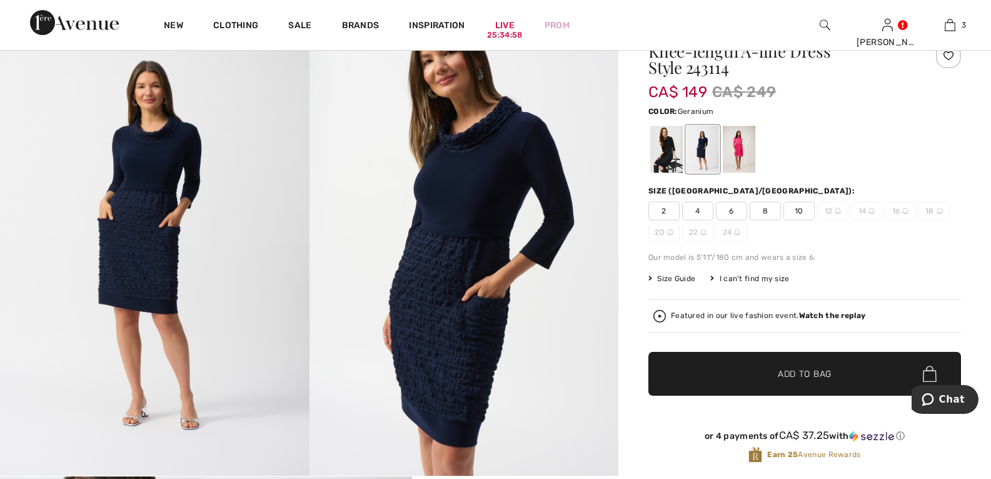
click at [750, 151] on div at bounding box center [739, 149] width 33 height 47
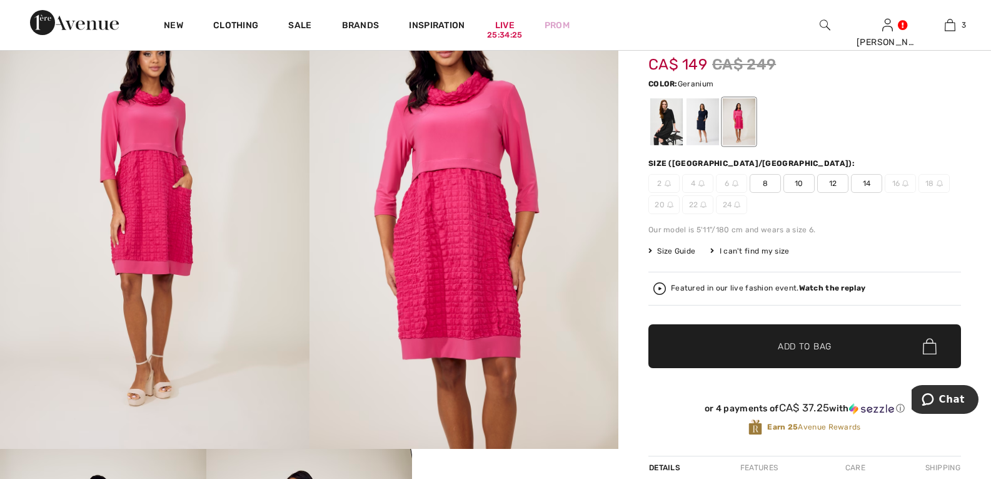
scroll to position [0, 0]
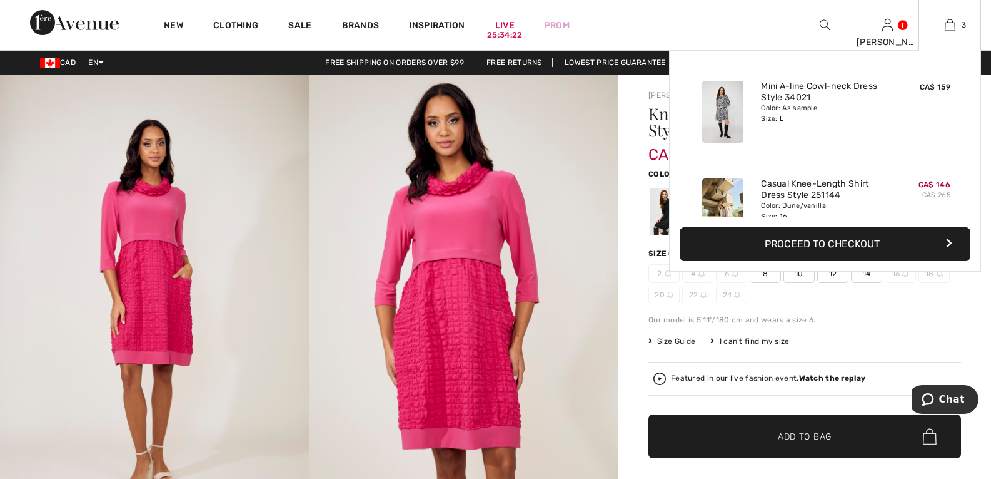
click at [722, 113] on img at bounding box center [722, 112] width 41 height 62
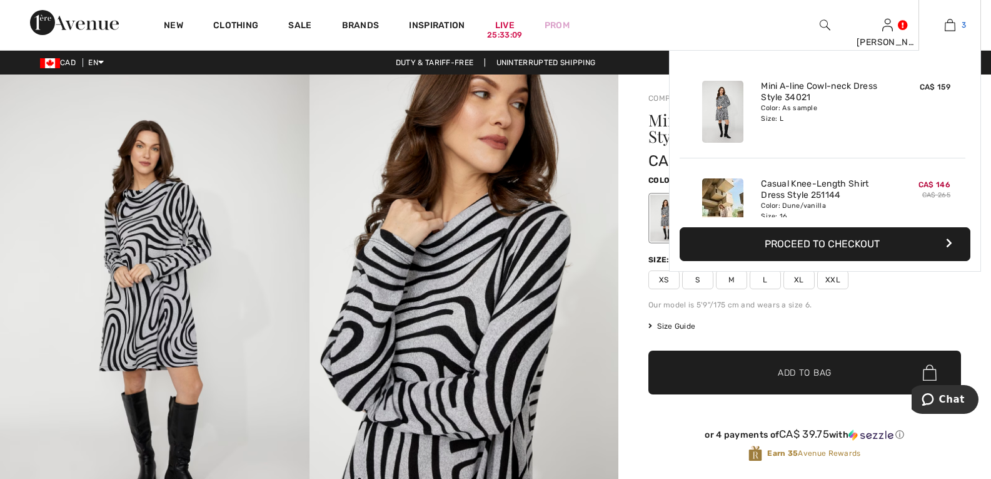
click at [951, 28] on img at bounding box center [950, 25] width 11 height 15
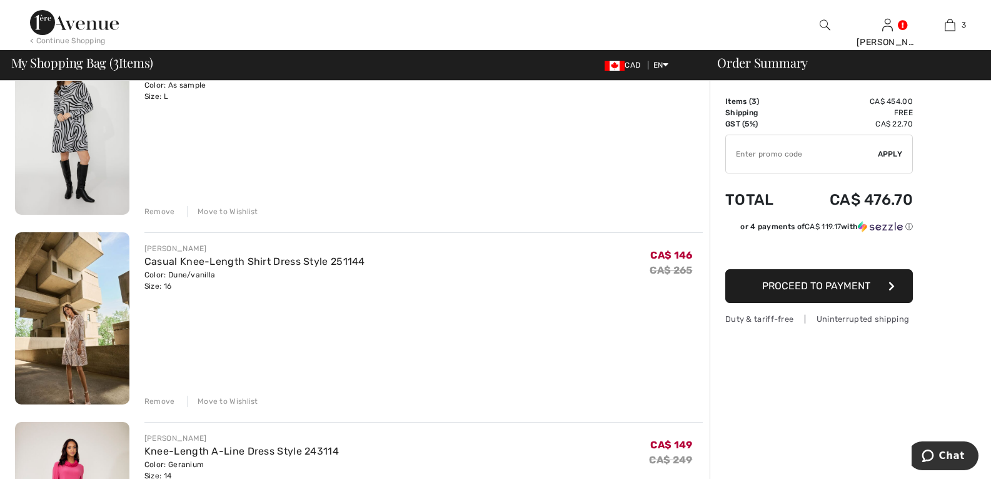
scroll to position [188, 0]
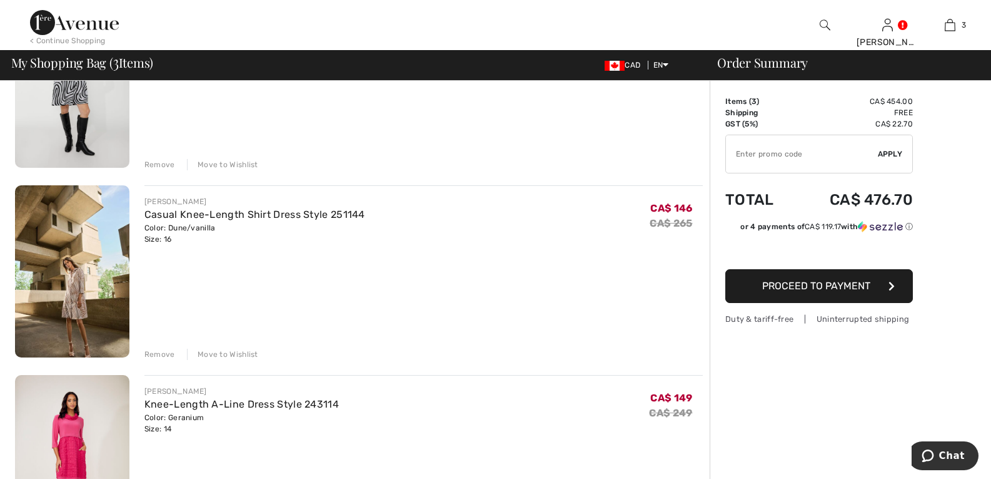
click at [69, 287] on img at bounding box center [72, 271] width 114 height 172
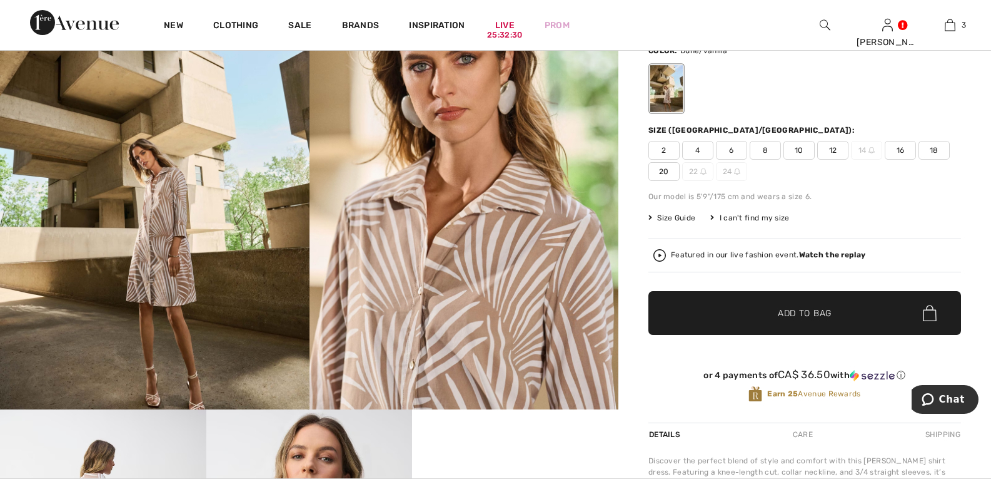
scroll to position [63, 0]
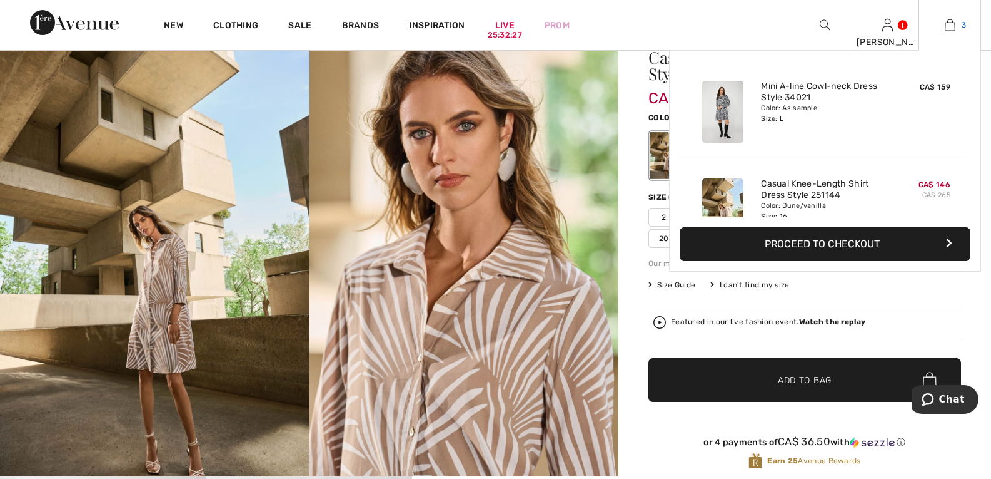
click at [955, 19] on img at bounding box center [950, 25] width 11 height 15
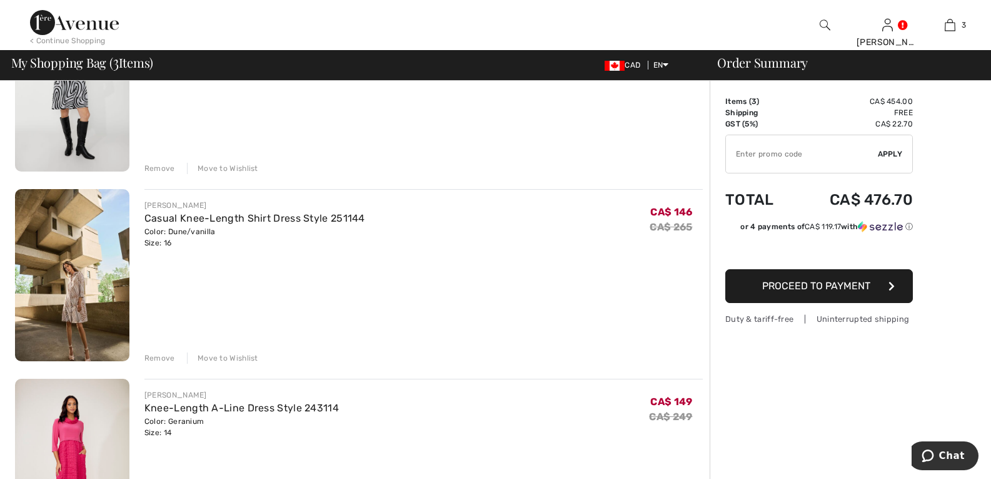
scroll to position [188, 0]
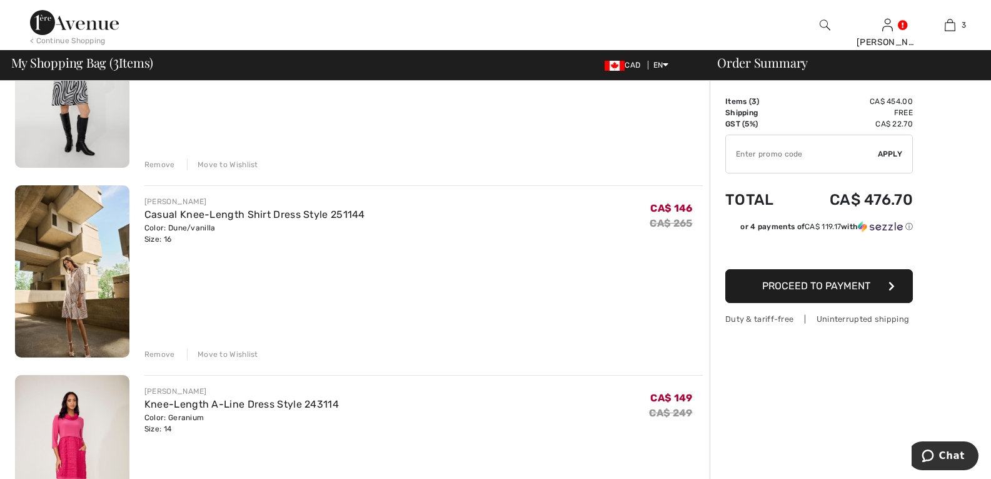
click at [165, 354] on div "Remove" at bounding box center [160, 353] width 31 height 11
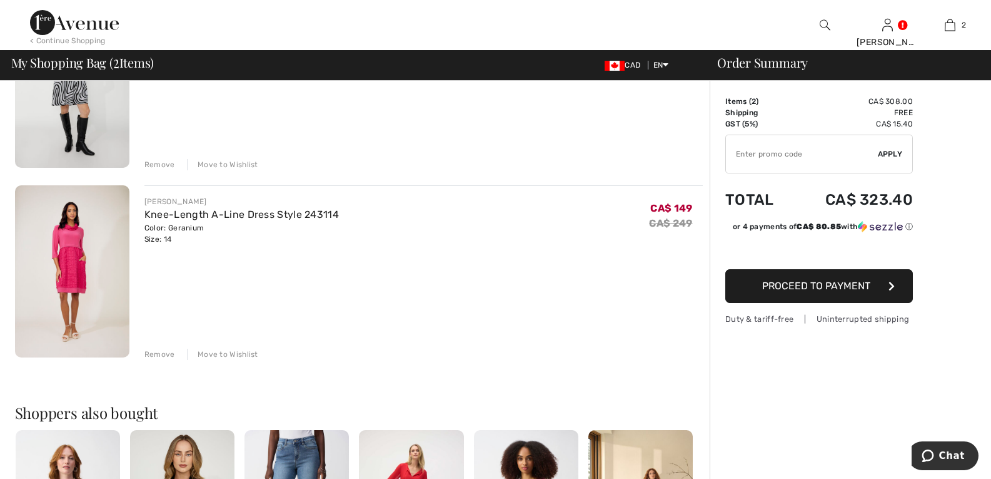
click at [74, 263] on img at bounding box center [72, 271] width 114 height 172
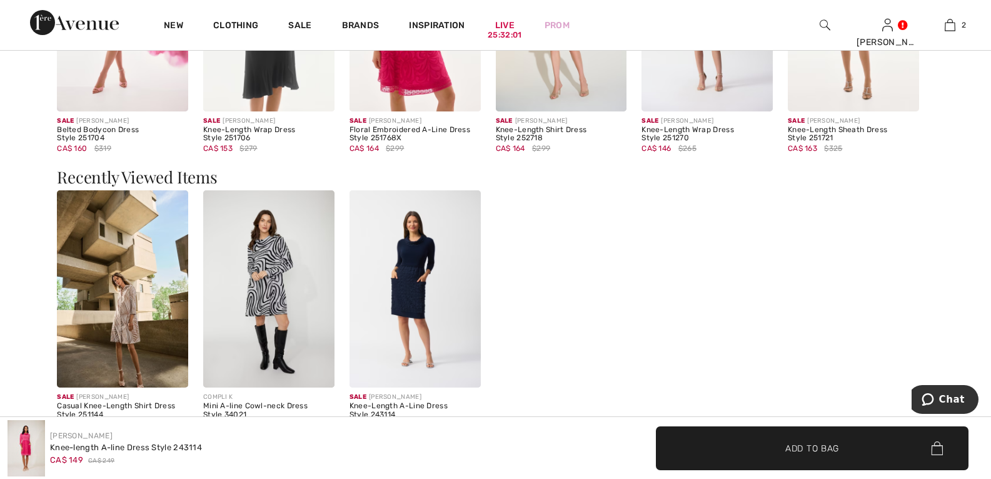
scroll to position [1626, 0]
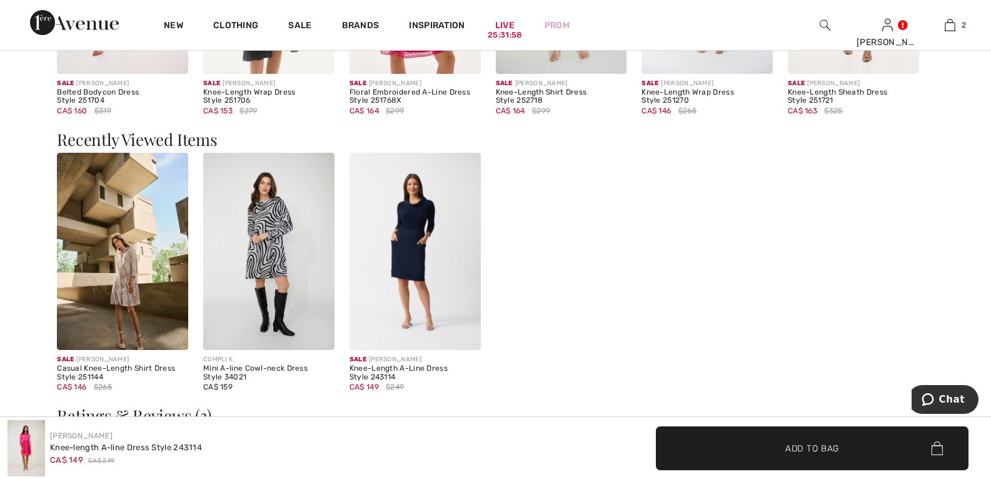
click at [115, 261] on img at bounding box center [122, 251] width 131 height 197
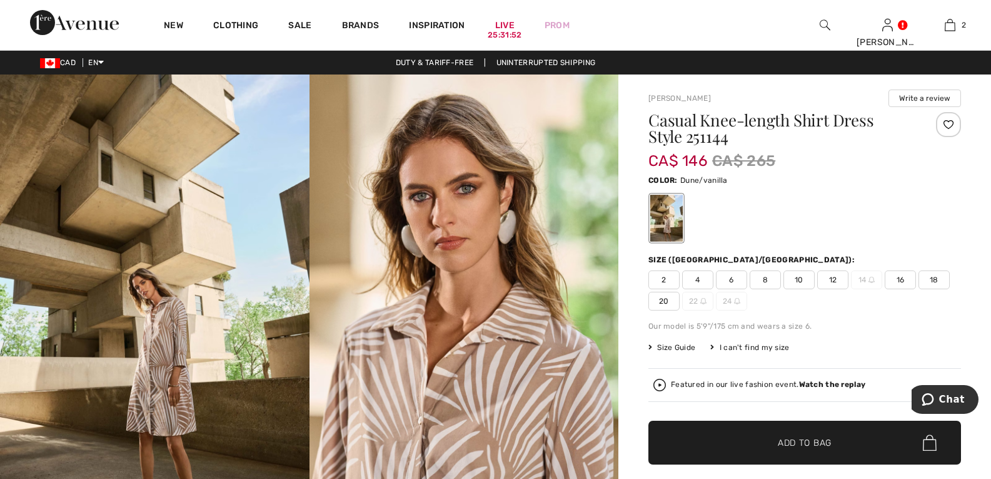
click at [666, 346] on span "Size Guide" at bounding box center [672, 347] width 47 height 11
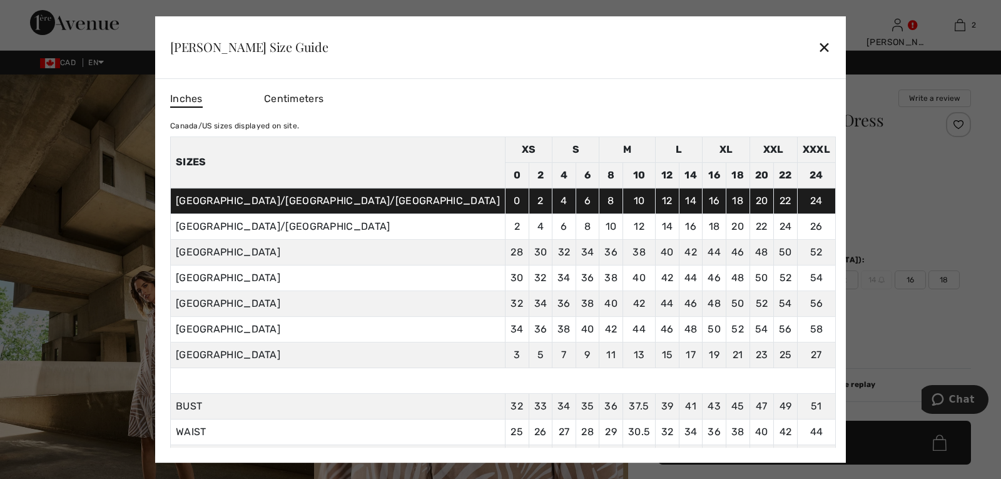
click at [818, 46] on div "✕" at bounding box center [824, 47] width 13 height 26
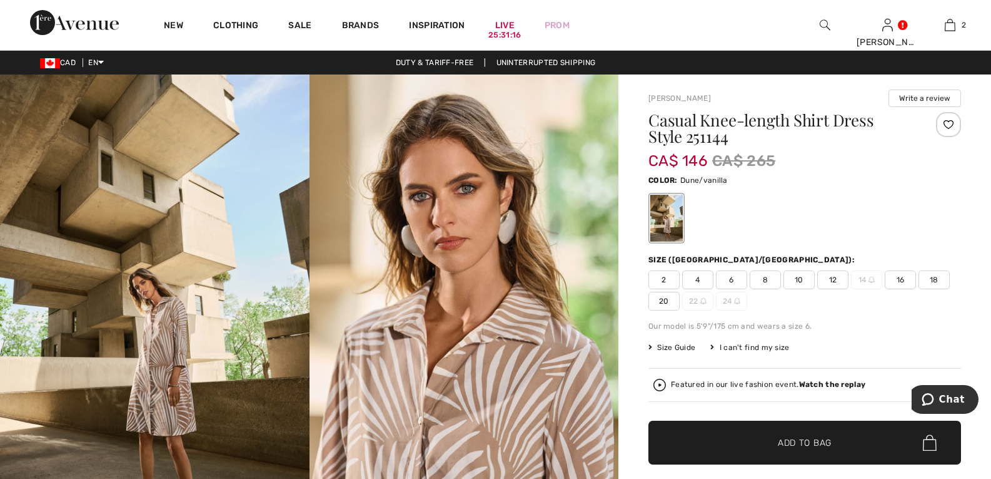
click at [680, 345] on span "Size Guide" at bounding box center [672, 347] width 47 height 11
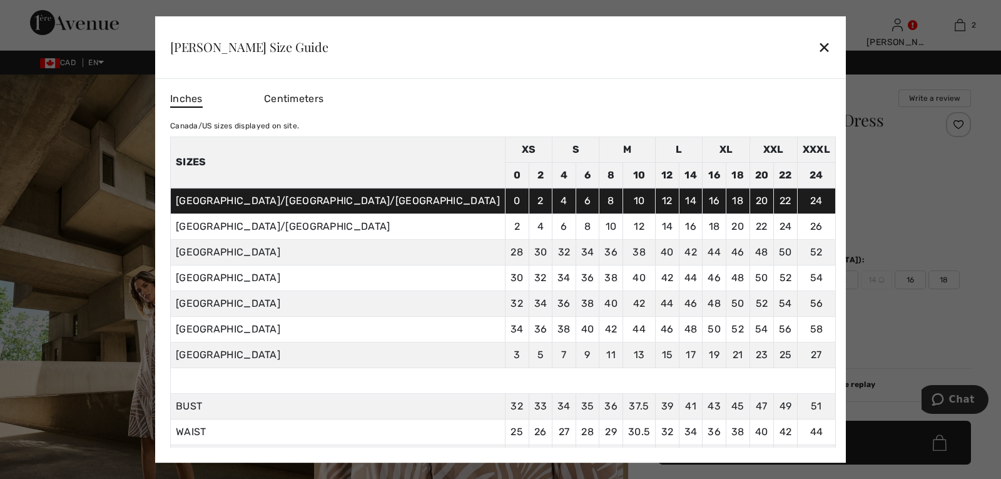
click at [818, 45] on div "✕" at bounding box center [824, 47] width 13 height 26
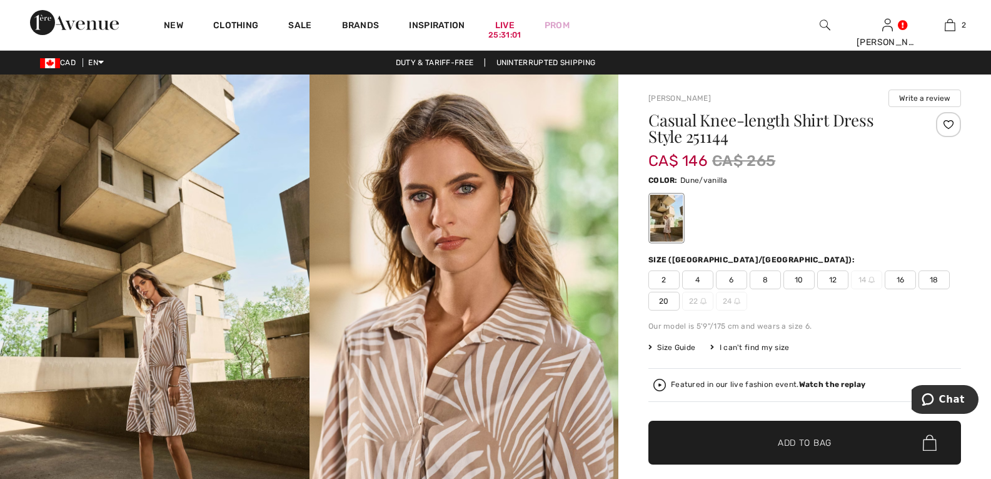
click at [903, 276] on span "16" at bounding box center [900, 279] width 31 height 19
click at [776, 444] on span "✔ Added to Bag" at bounding box center [786, 442] width 76 height 13
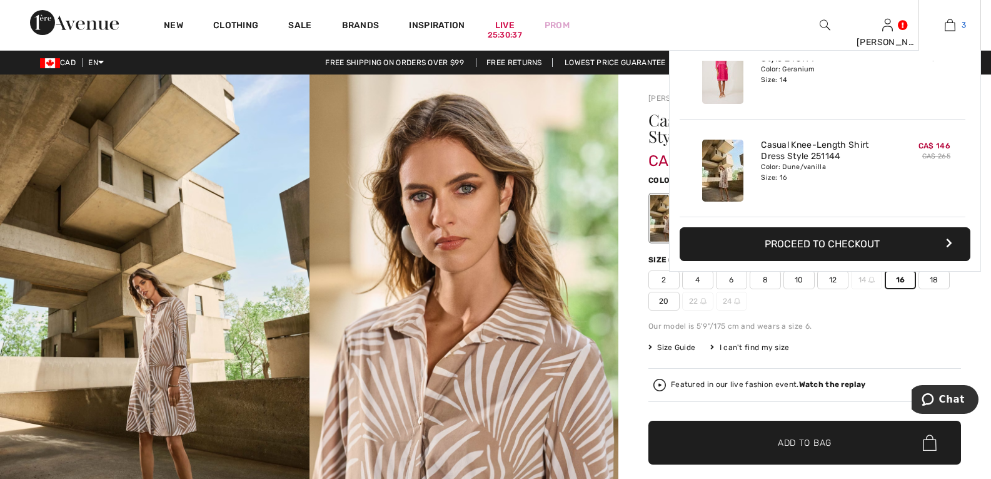
click at [950, 28] on img at bounding box center [950, 25] width 11 height 15
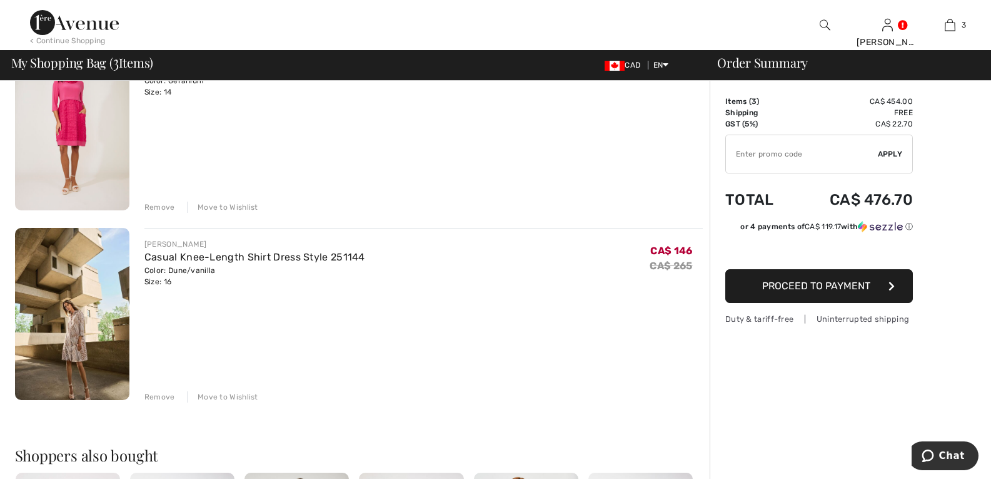
scroll to position [438, 0]
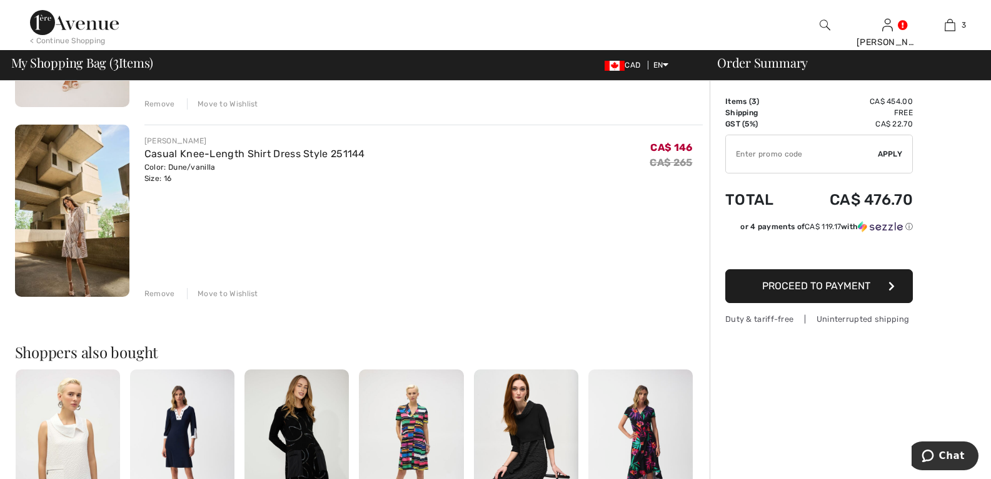
click at [844, 287] on span "Proceed to Payment" at bounding box center [817, 286] width 108 height 12
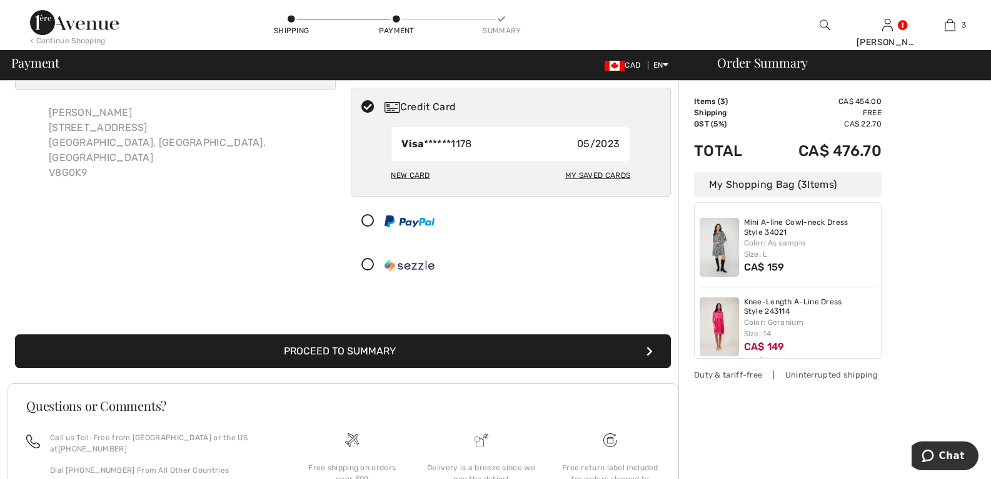
click at [719, 248] on img at bounding box center [719, 247] width 39 height 59
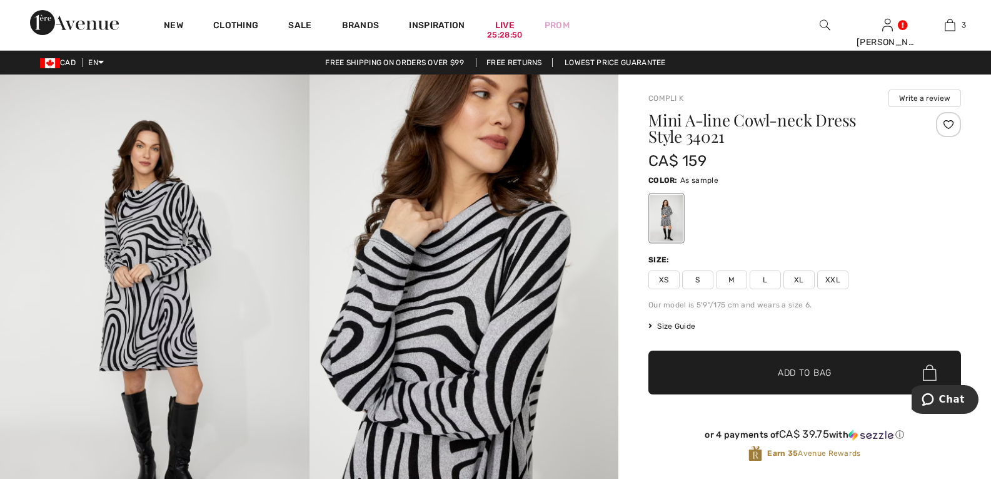
click at [682, 323] on span "Size Guide" at bounding box center [672, 325] width 47 height 11
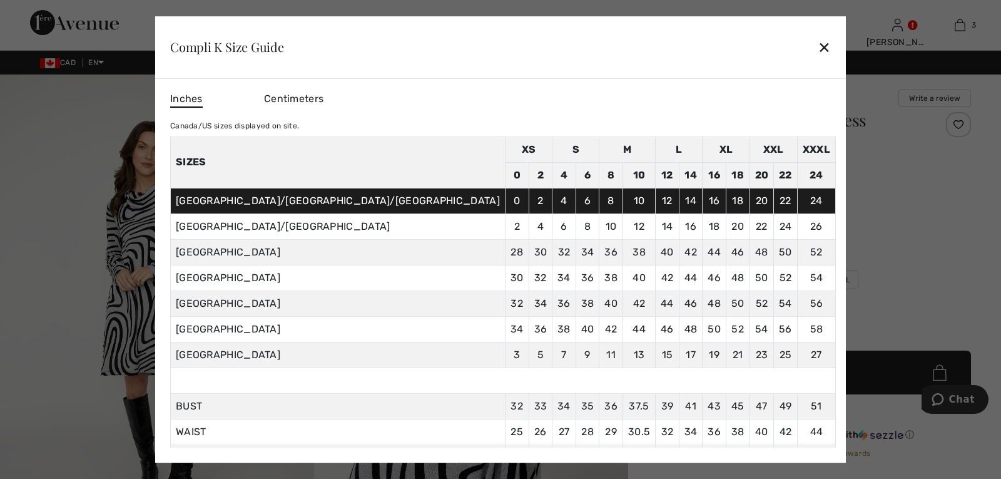
click at [818, 51] on div "✕" at bounding box center [824, 47] width 13 height 26
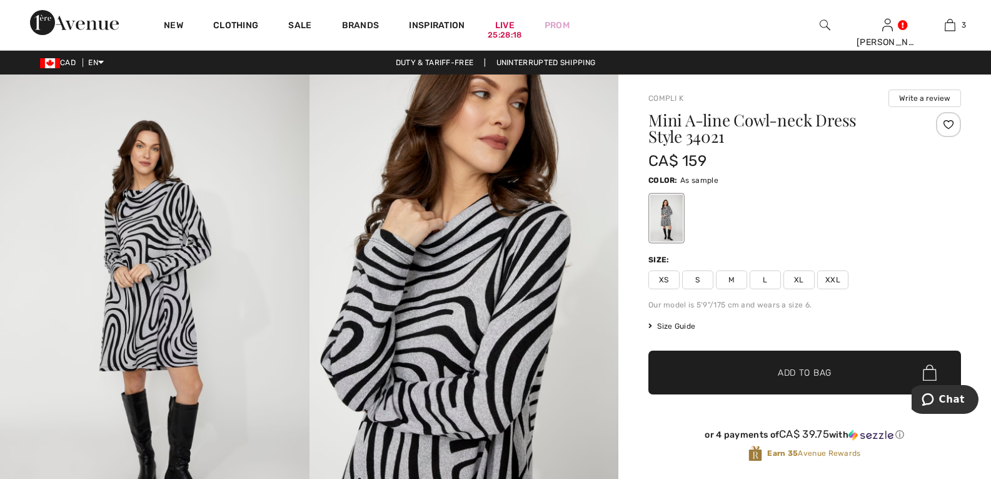
click at [675, 326] on span "Size Guide" at bounding box center [672, 325] width 47 height 11
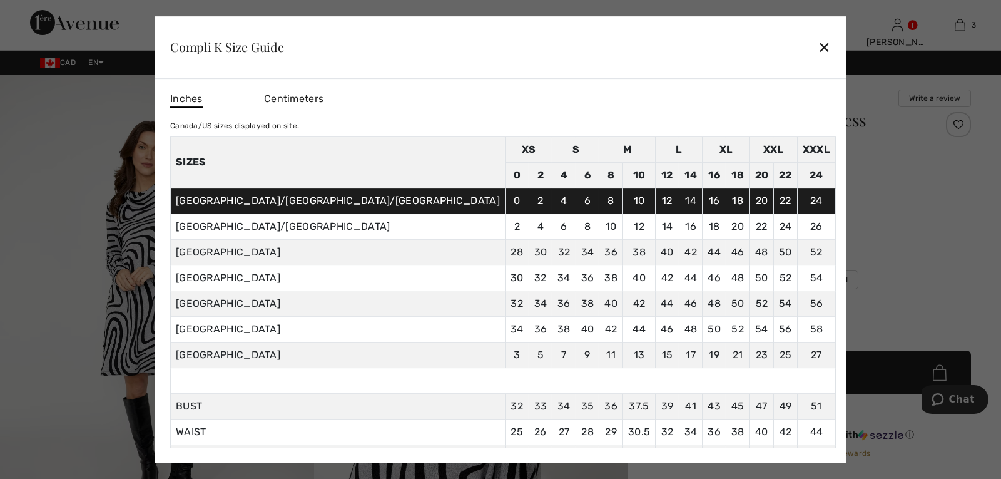
click at [818, 44] on div "✕" at bounding box center [824, 47] width 13 height 26
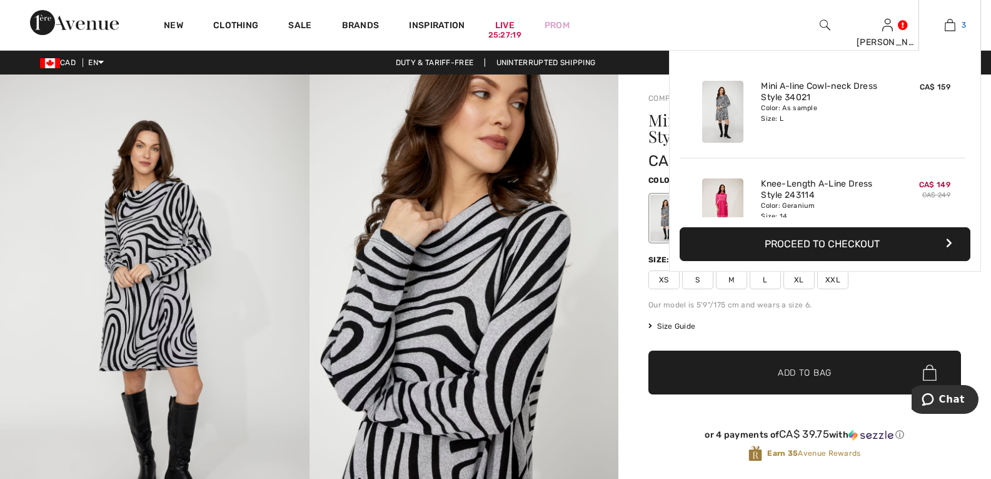
click at [955, 28] on img at bounding box center [950, 25] width 11 height 15
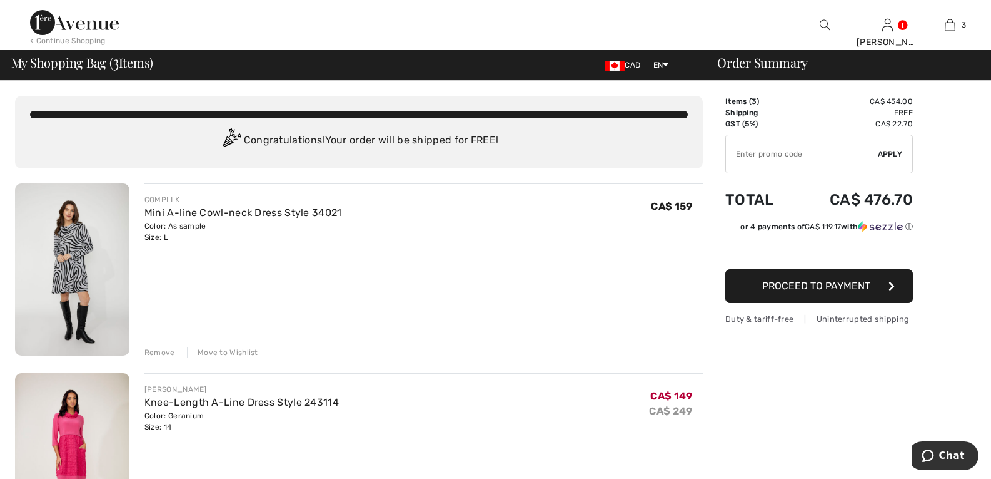
click at [821, 282] on span "Proceed to Payment" at bounding box center [817, 286] width 108 height 12
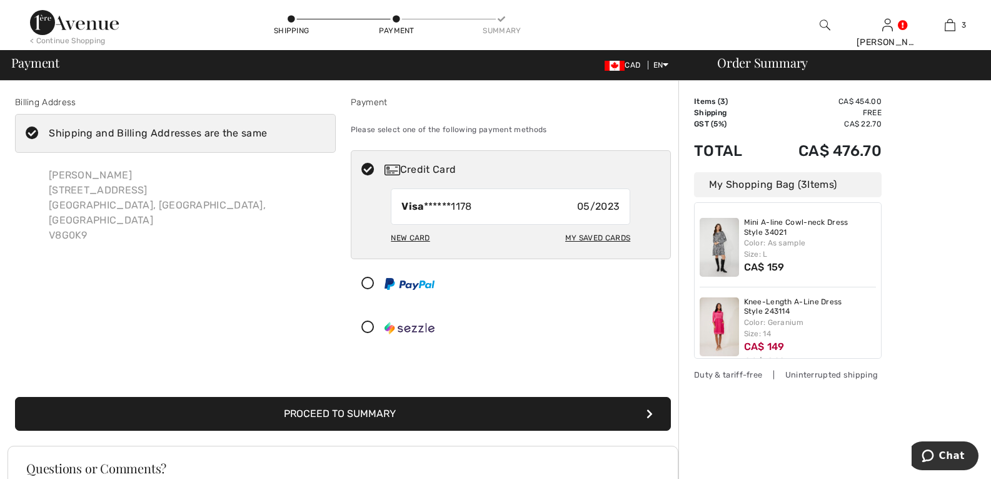
click at [409, 235] on div "New Card" at bounding box center [410, 237] width 39 height 21
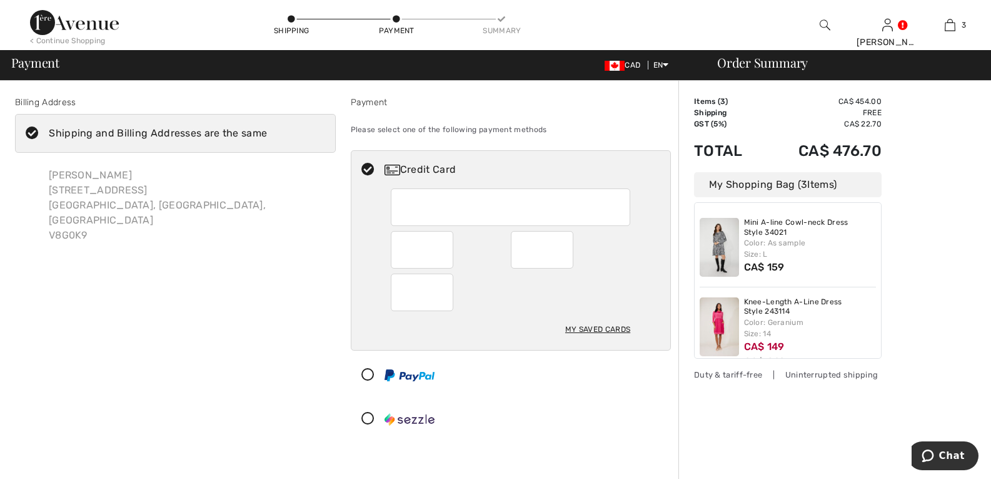
click at [589, 328] on div "My Saved Cards" at bounding box center [597, 328] width 65 height 21
radio input "true"
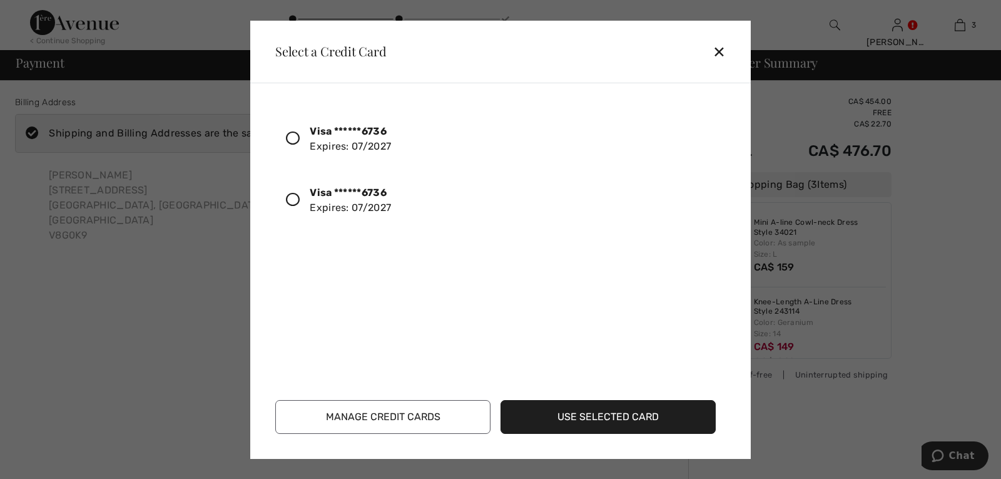
click at [425, 420] on button "Manage Credit Cards" at bounding box center [382, 417] width 215 height 34
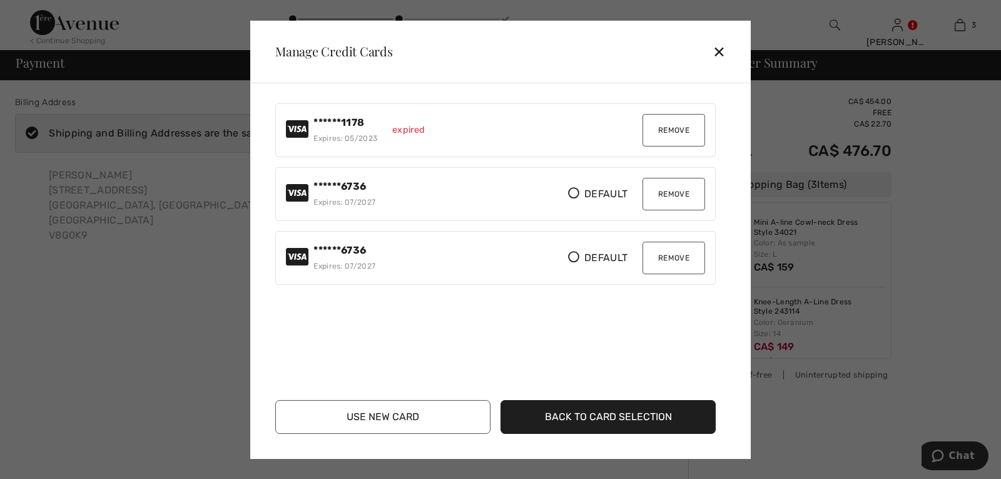
click at [671, 196] on button "Remove" at bounding box center [673, 194] width 63 height 33
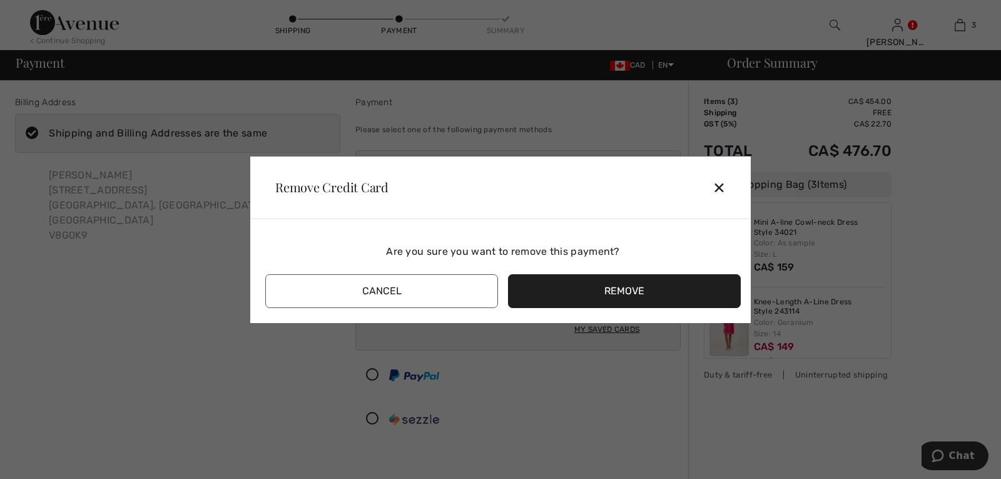
click at [375, 297] on button "Cancel" at bounding box center [381, 291] width 233 height 34
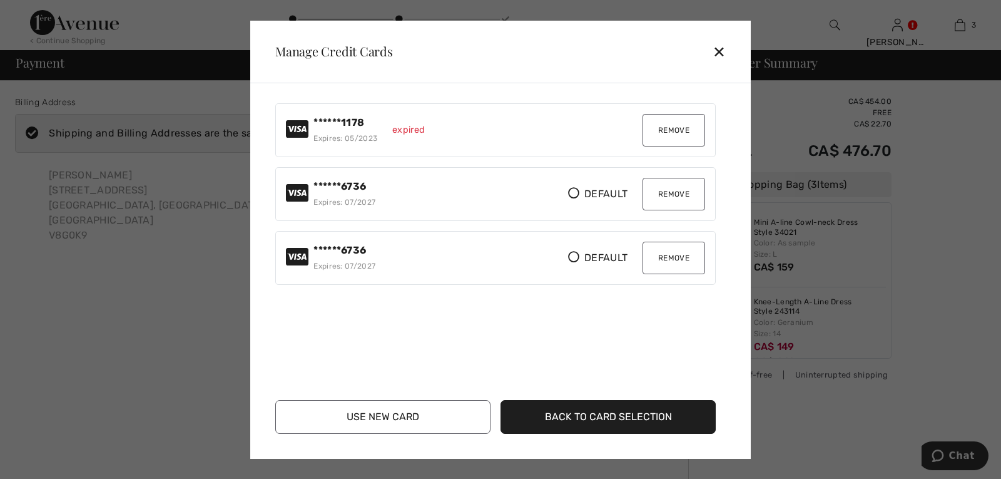
click at [589, 417] on button "Back to Card Selection" at bounding box center [607, 417] width 215 height 34
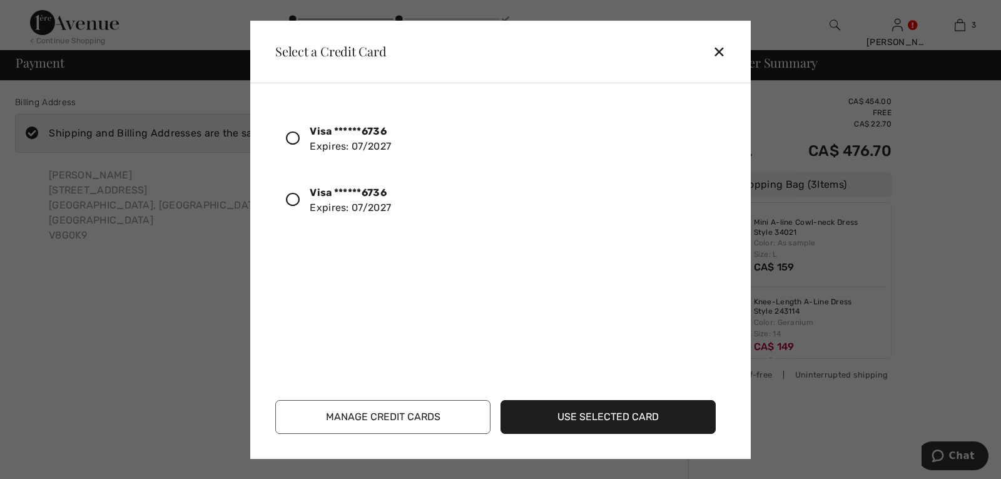
click at [294, 136] on icon at bounding box center [293, 138] width 14 height 14
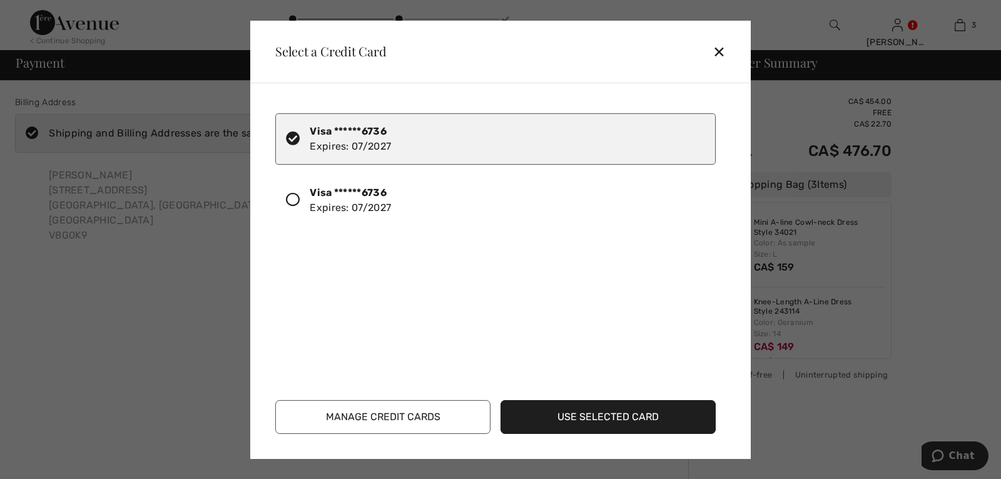
click at [589, 417] on button "Use Selected Card" at bounding box center [607, 417] width 215 height 34
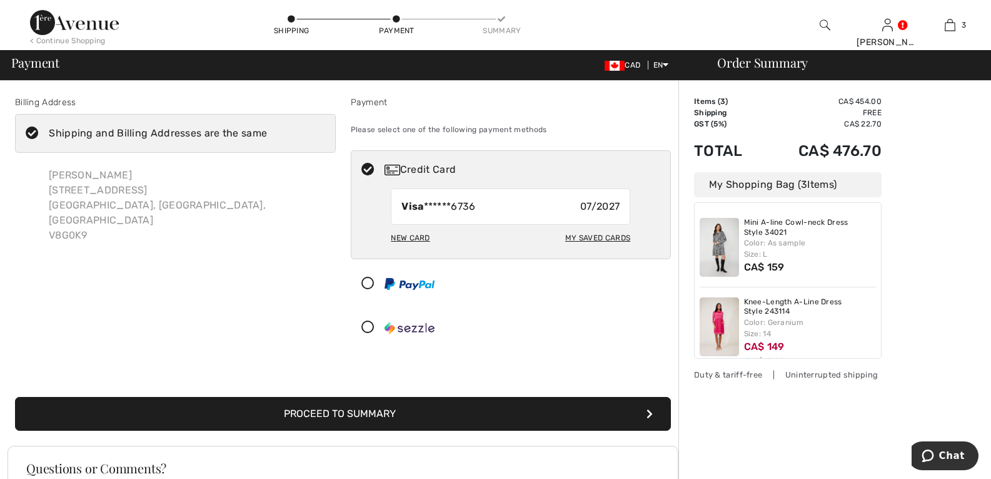
click at [369, 415] on button "Proceed to Summary" at bounding box center [343, 414] width 656 height 34
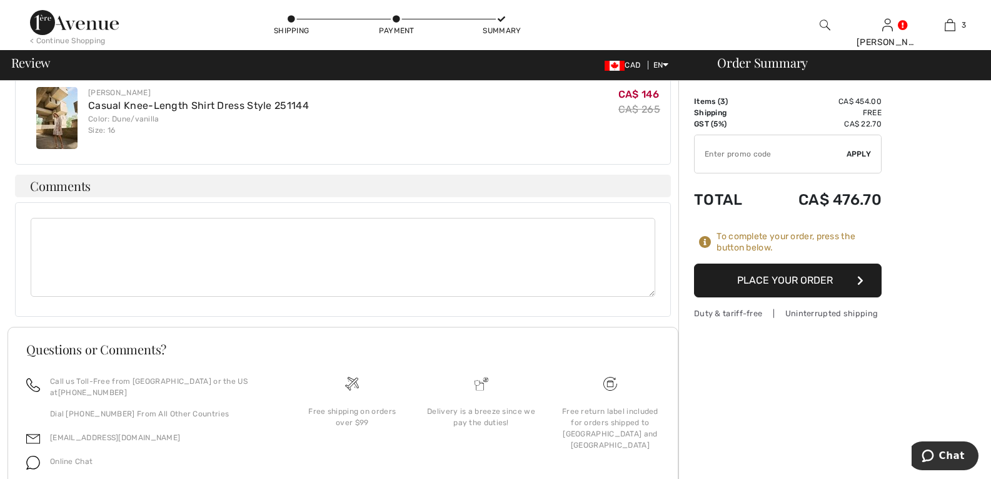
scroll to position [563, 0]
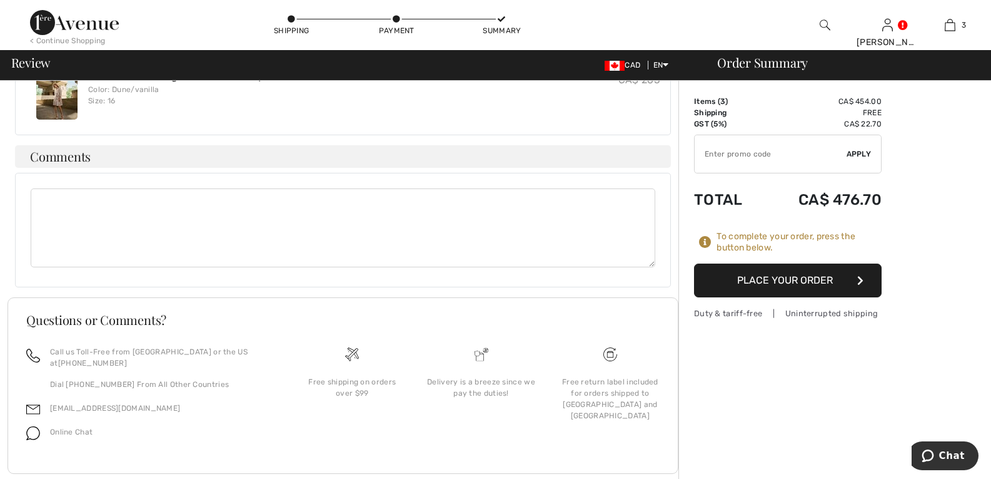
click at [806, 282] on button "Place Your Order" at bounding box center [788, 280] width 188 height 34
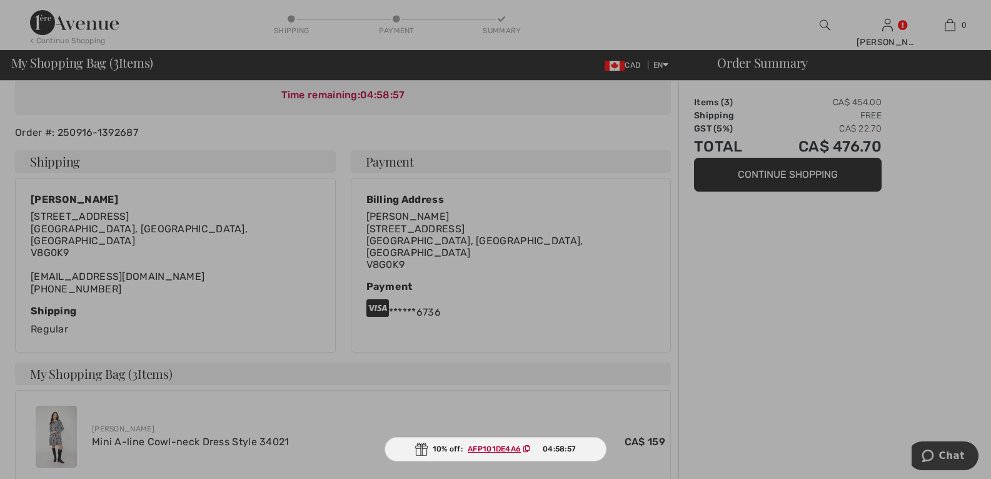
scroll to position [188, 0]
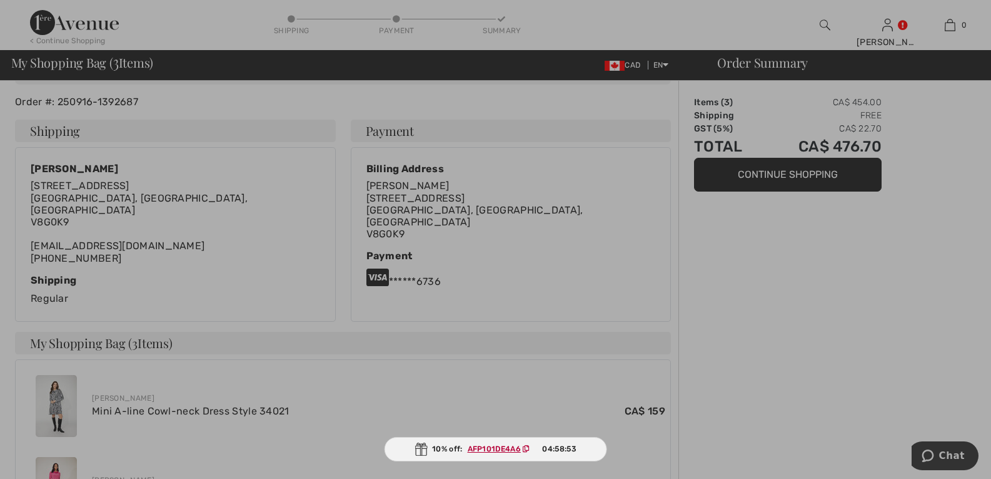
click at [506, 446] on ins "AFP101DE4A6" at bounding box center [494, 448] width 53 height 9
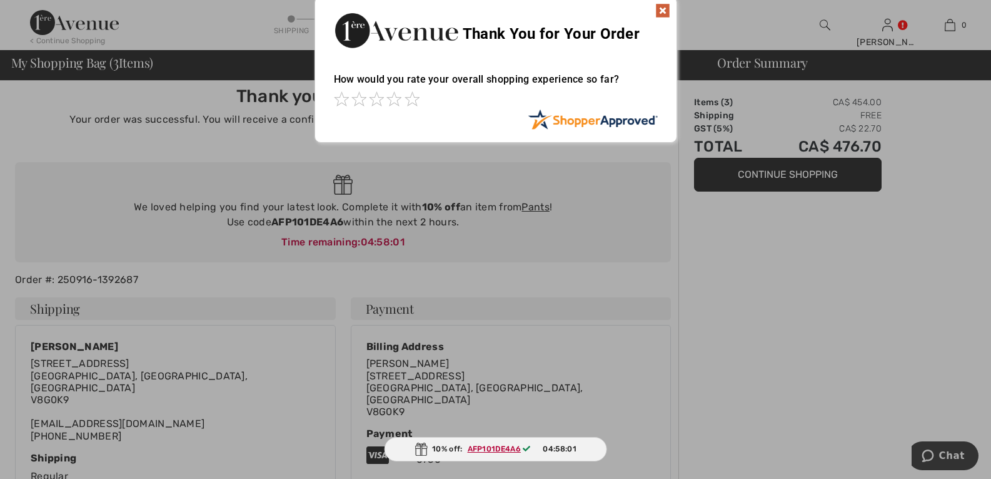
scroll to position [0, 0]
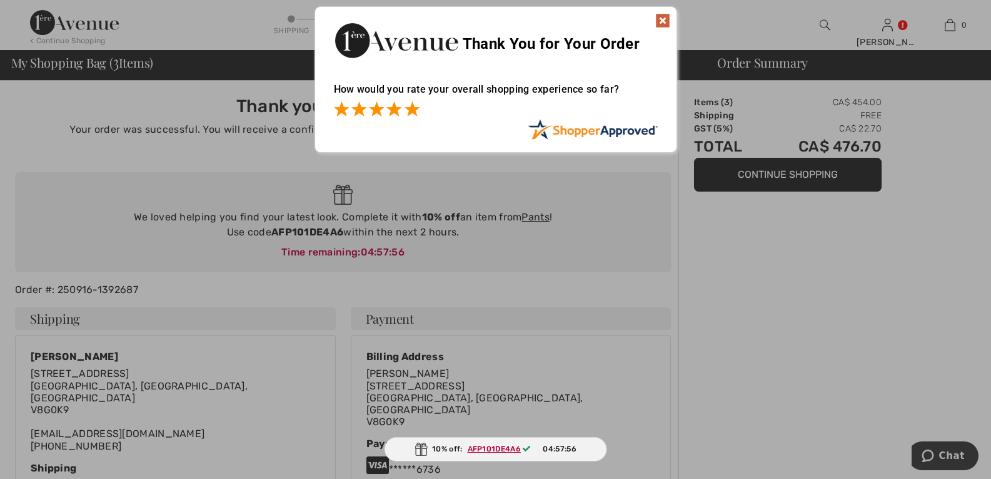
click at [417, 113] on span at bounding box center [412, 108] width 15 height 15
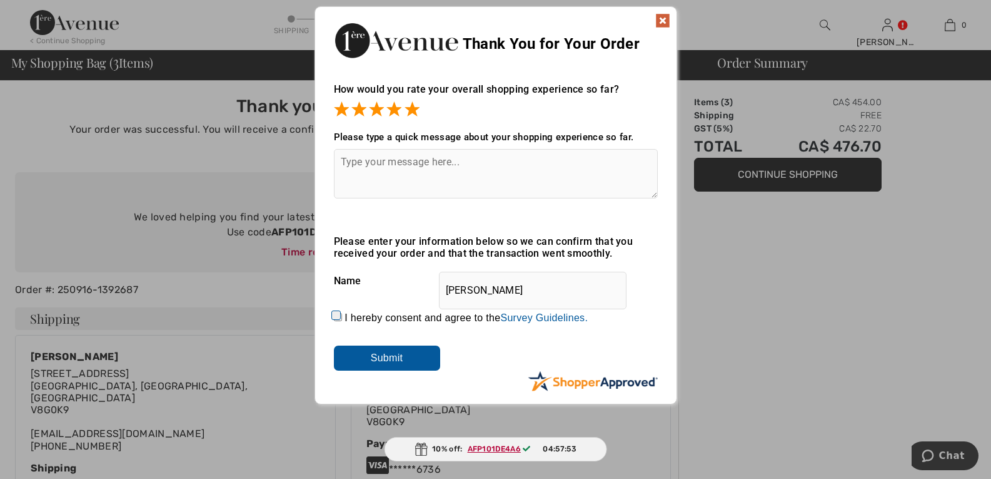
click at [666, 19] on img at bounding box center [663, 20] width 15 height 15
